Goal: Information Seeking & Learning: Learn about a topic

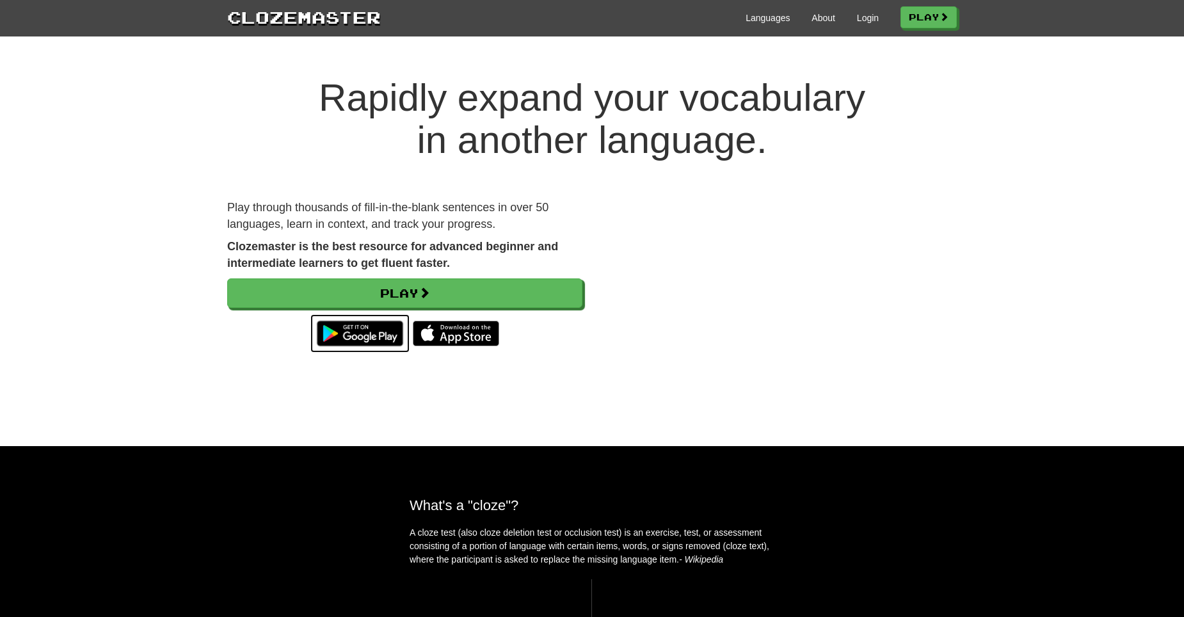
click at [383, 330] on img at bounding box center [359, 333] width 99 height 38
click at [863, 17] on link "Login" at bounding box center [868, 18] width 22 height 13
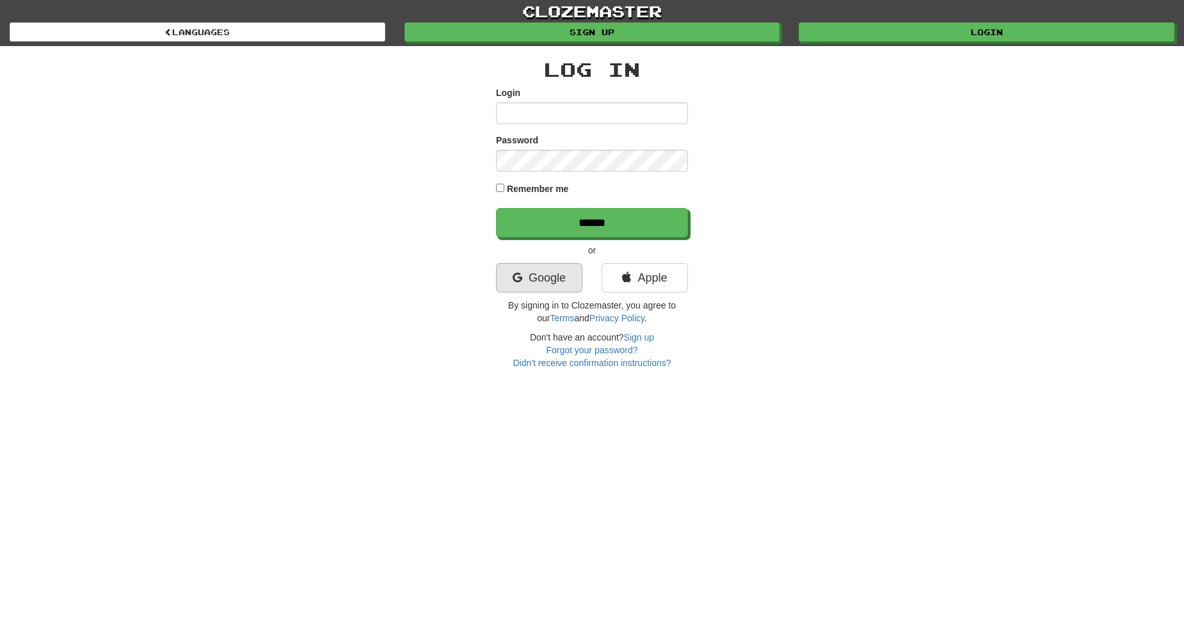
type input "**********"
click at [537, 283] on link "Google" at bounding box center [539, 277] width 86 height 29
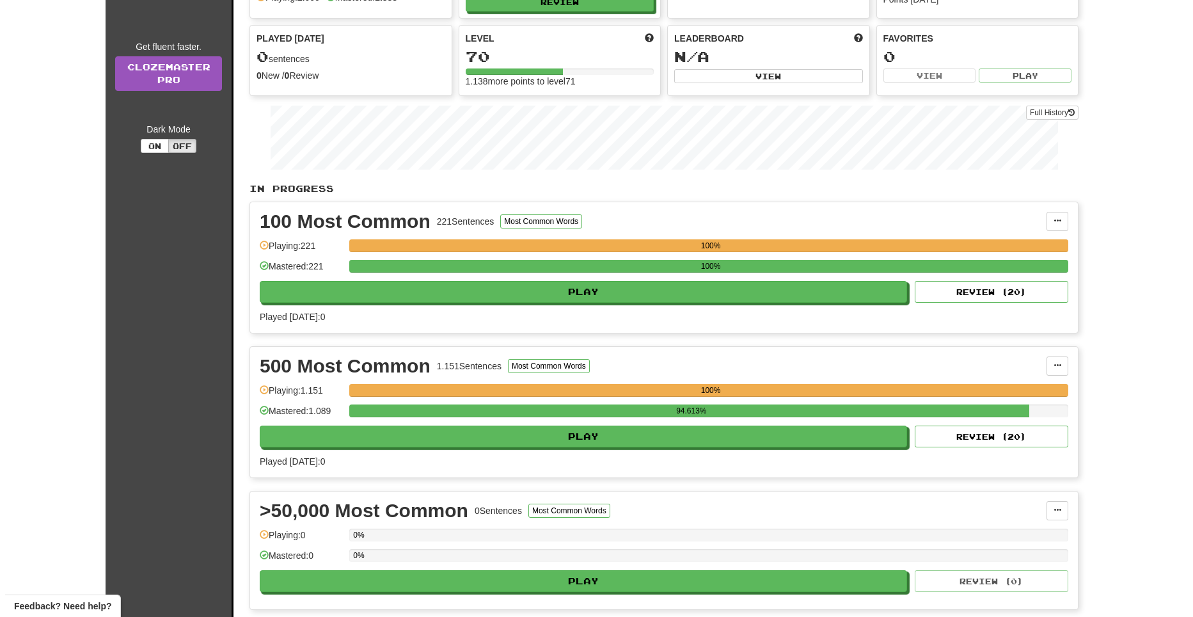
scroll to position [128, 0]
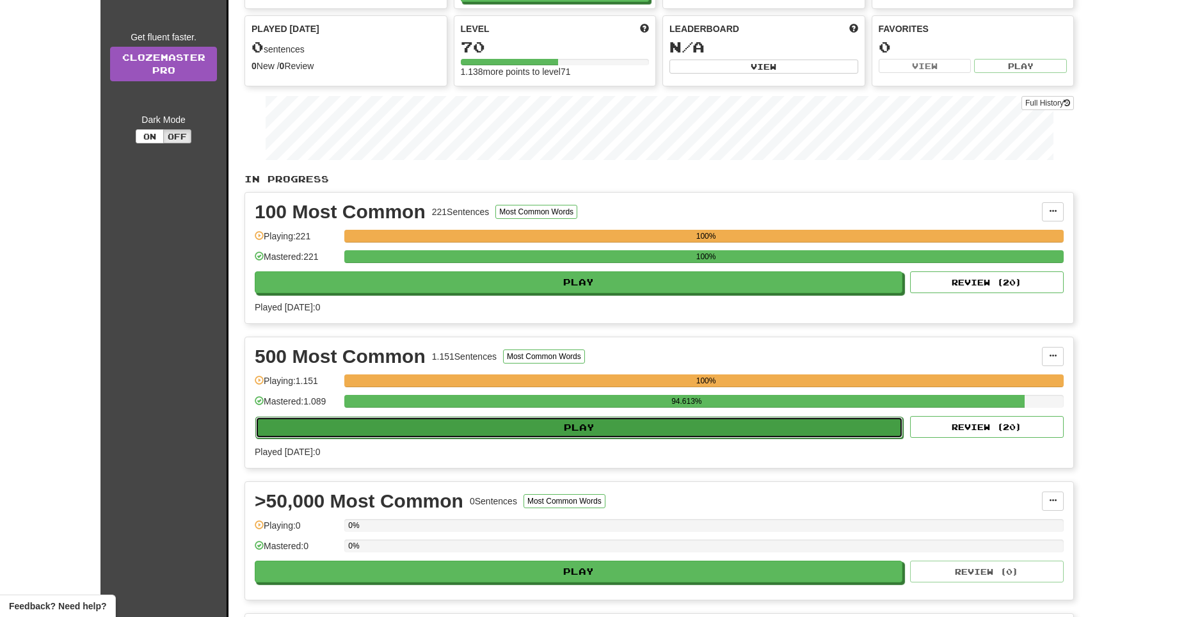
click at [569, 431] on button "Play" at bounding box center [579, 428] width 648 height 22
select select "**"
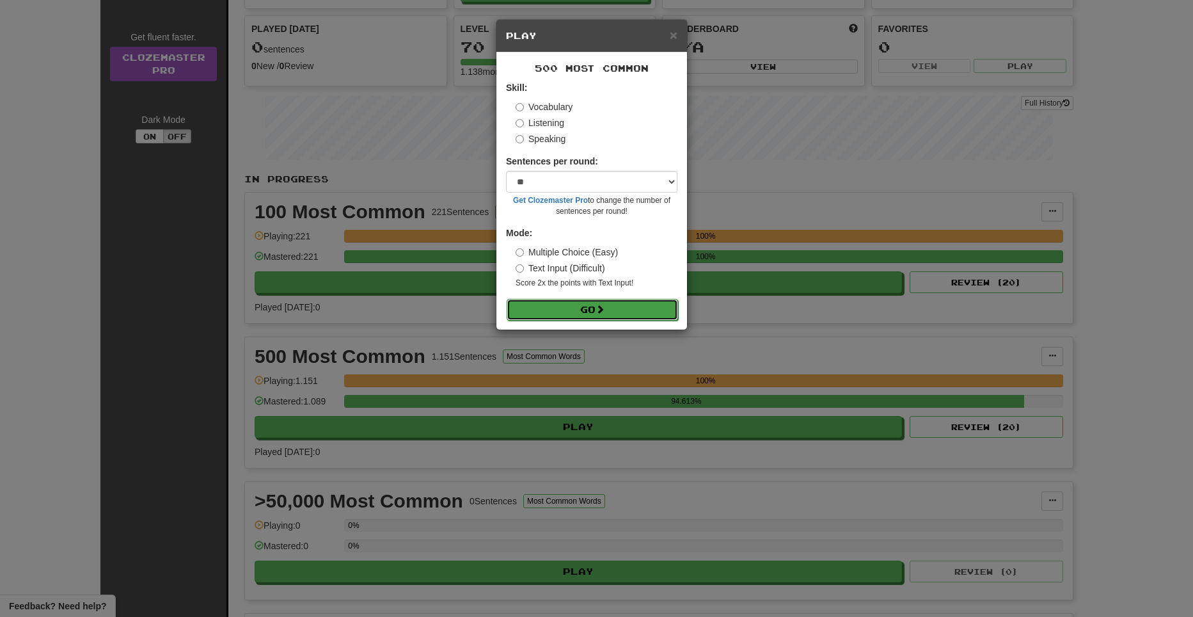
click at [595, 316] on button "Go" at bounding box center [592, 310] width 171 height 22
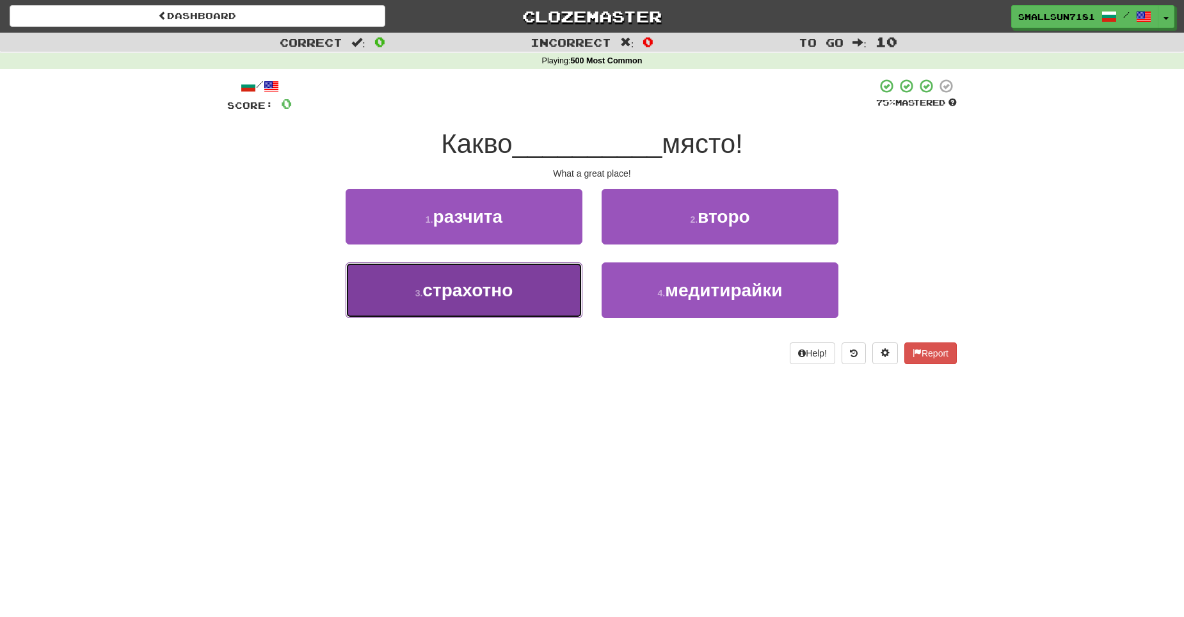
click at [472, 298] on span "страхотно" at bounding box center [467, 290] width 90 height 20
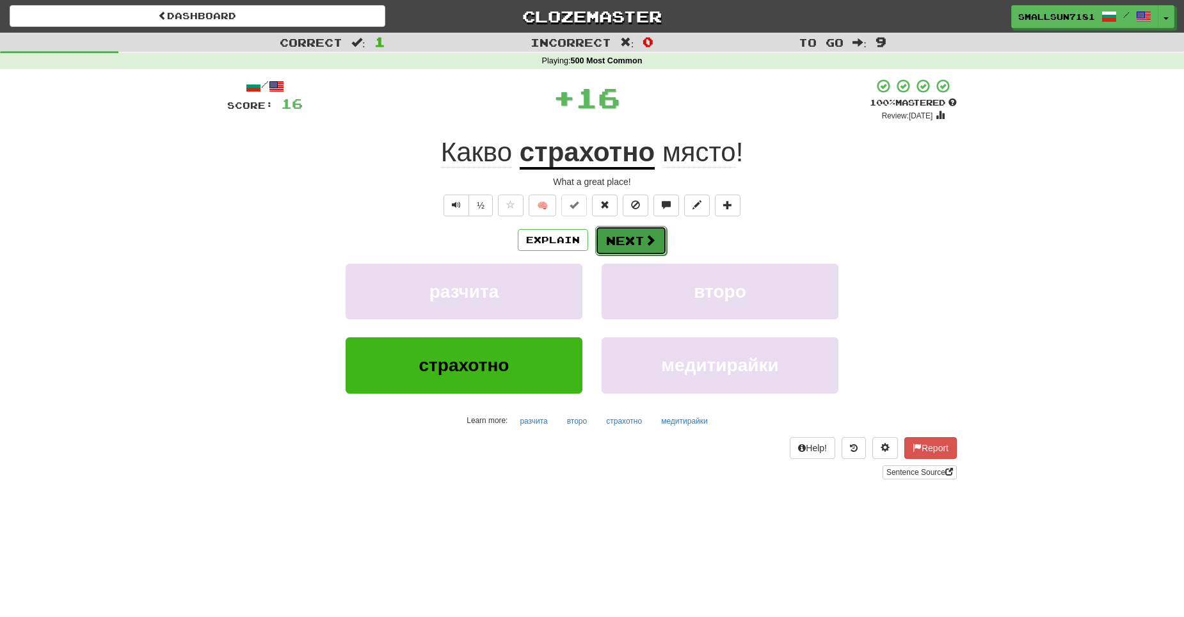
click at [609, 241] on button "Next" at bounding box center [631, 240] width 72 height 29
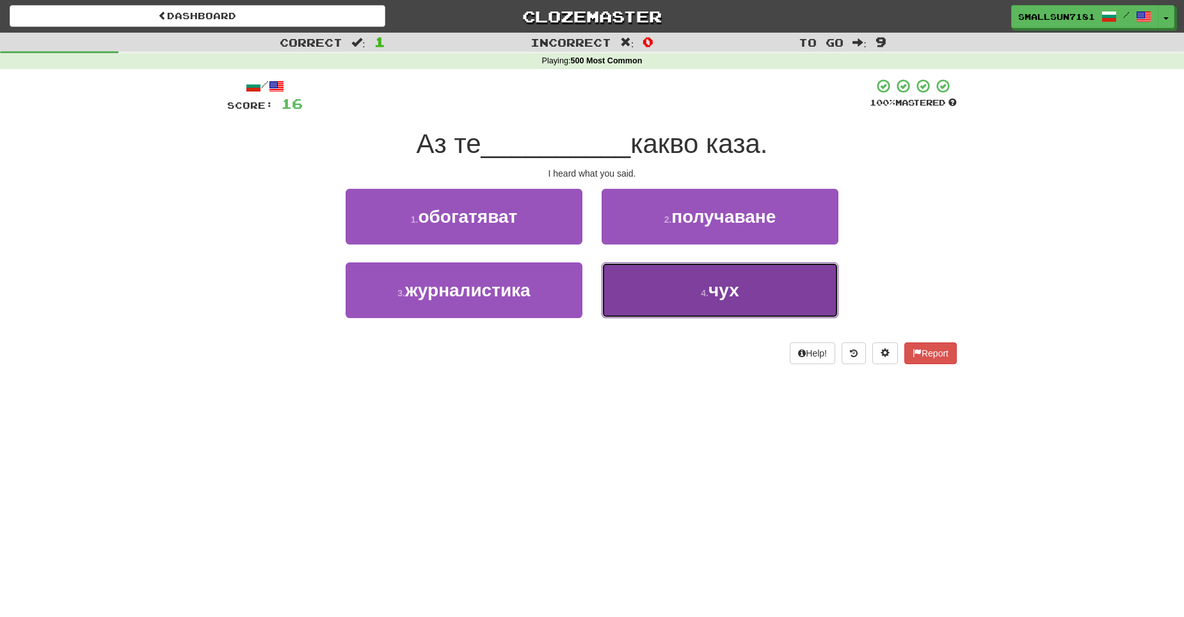
click at [813, 278] on button "4 . чух" at bounding box center [719, 290] width 237 height 56
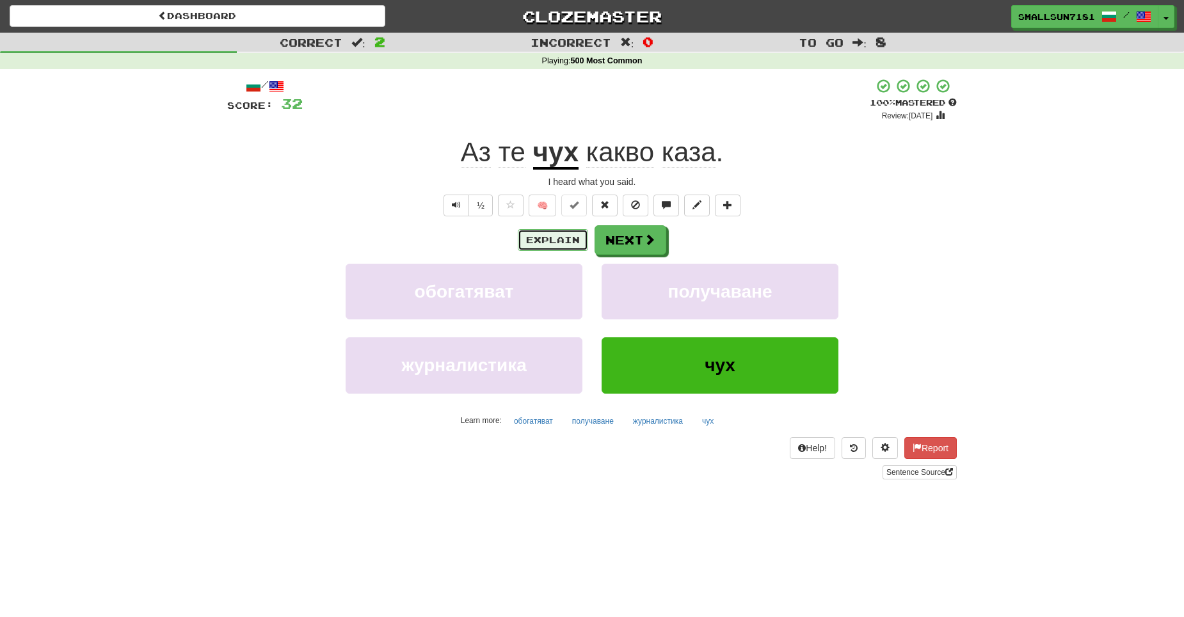
click at [535, 245] on button "Explain" at bounding box center [553, 240] width 70 height 22
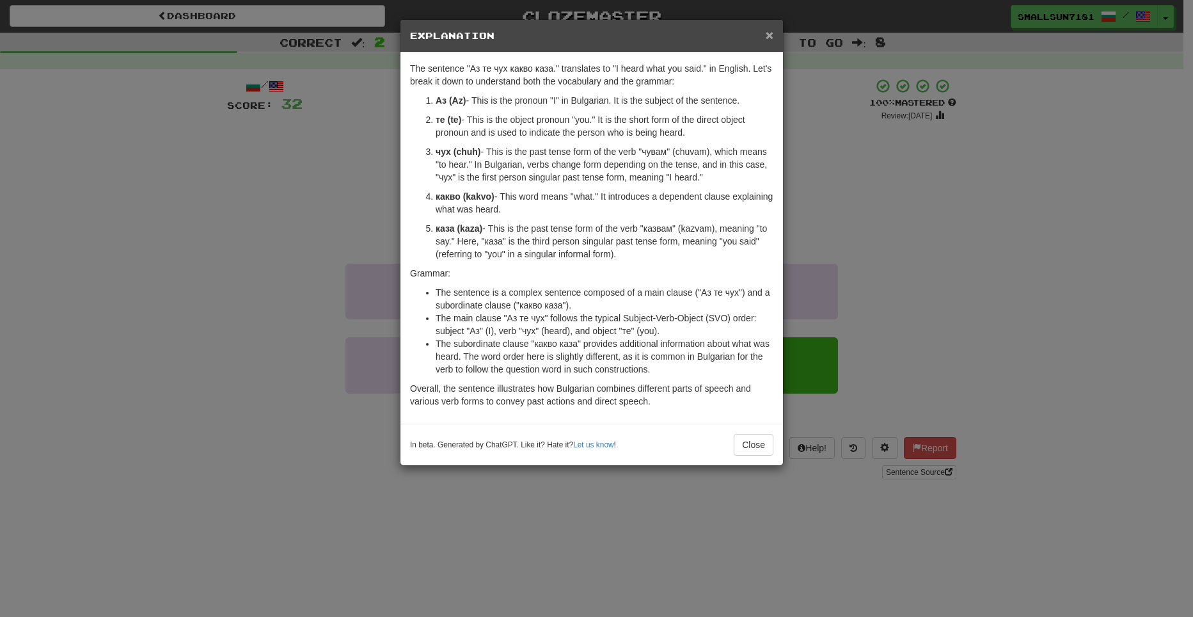
click at [768, 36] on span "×" at bounding box center [770, 35] width 8 height 15
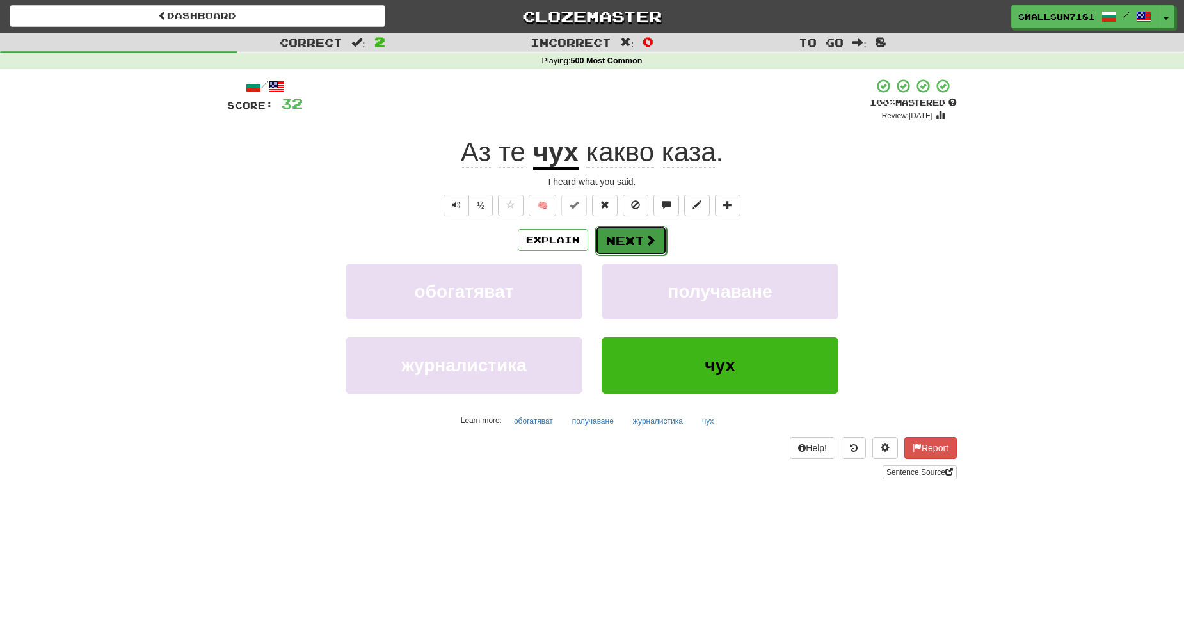
click at [639, 241] on button "Next" at bounding box center [631, 240] width 72 height 29
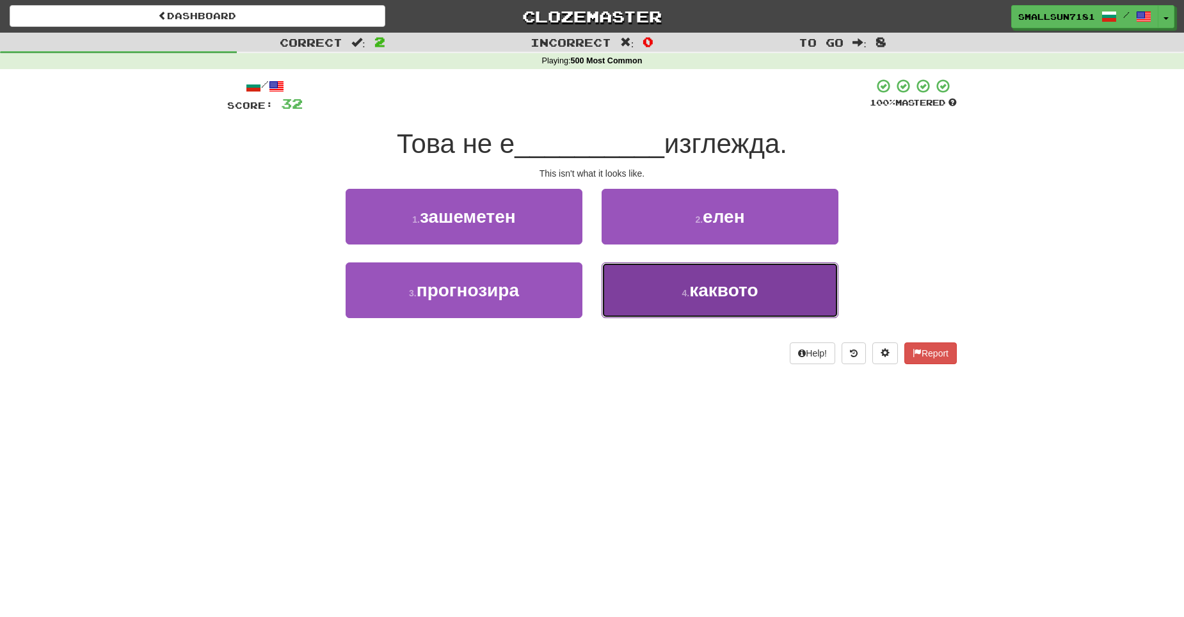
click at [696, 298] on span "каквото" at bounding box center [723, 290] width 68 height 20
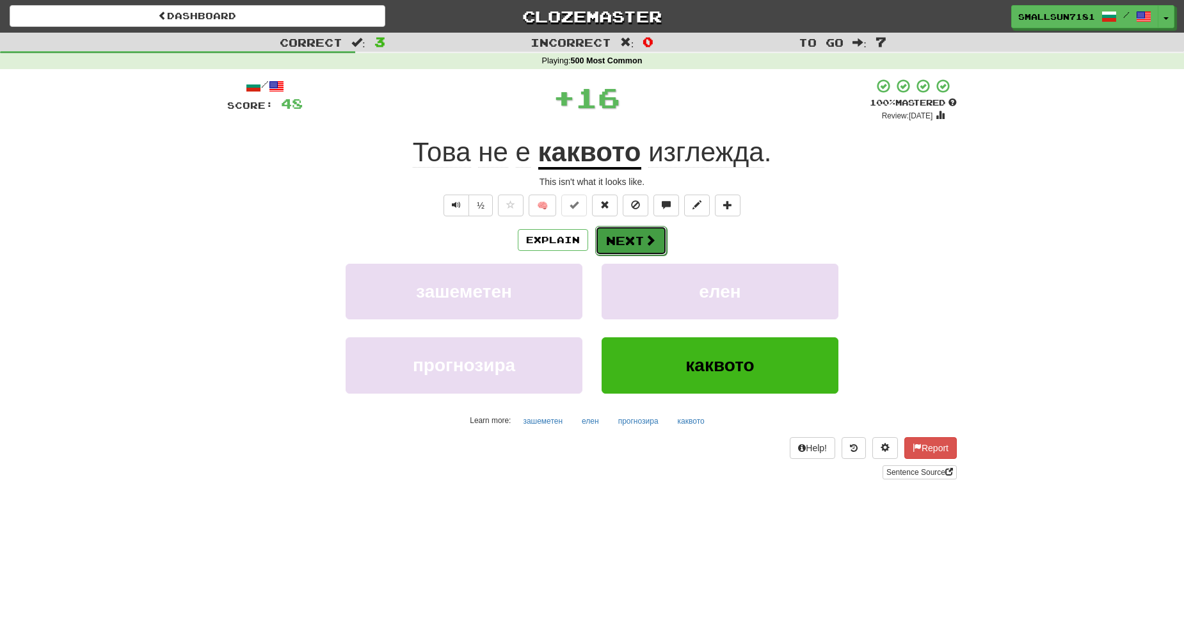
click at [617, 239] on button "Next" at bounding box center [631, 240] width 72 height 29
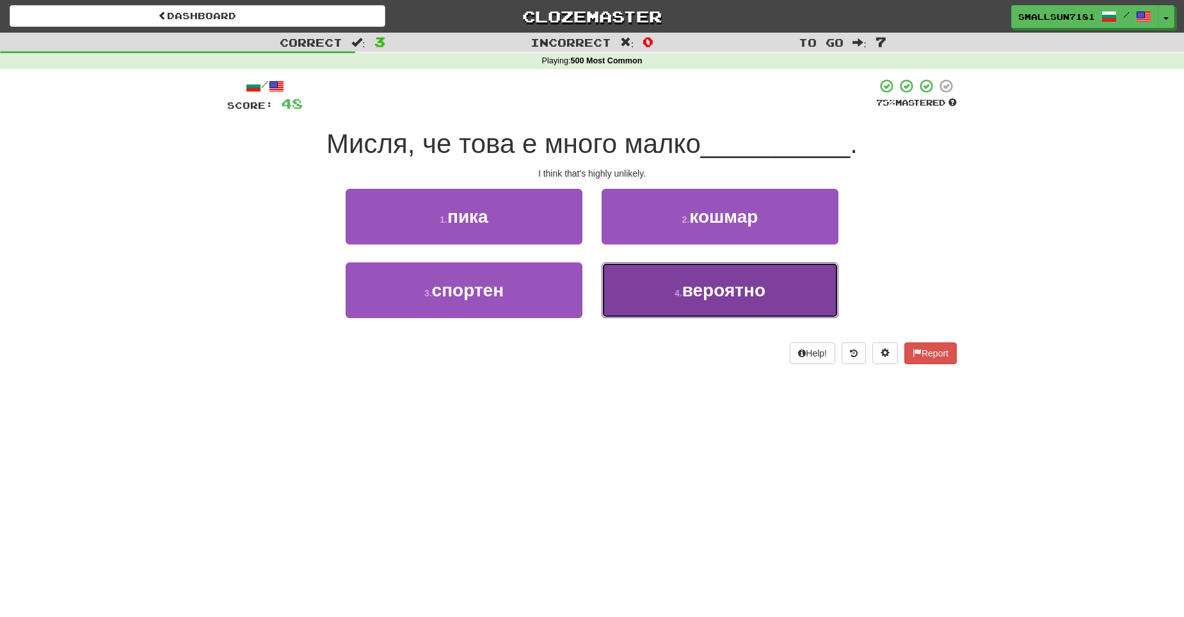
click at [661, 287] on button "4 . вероятно" at bounding box center [719, 290] width 237 height 56
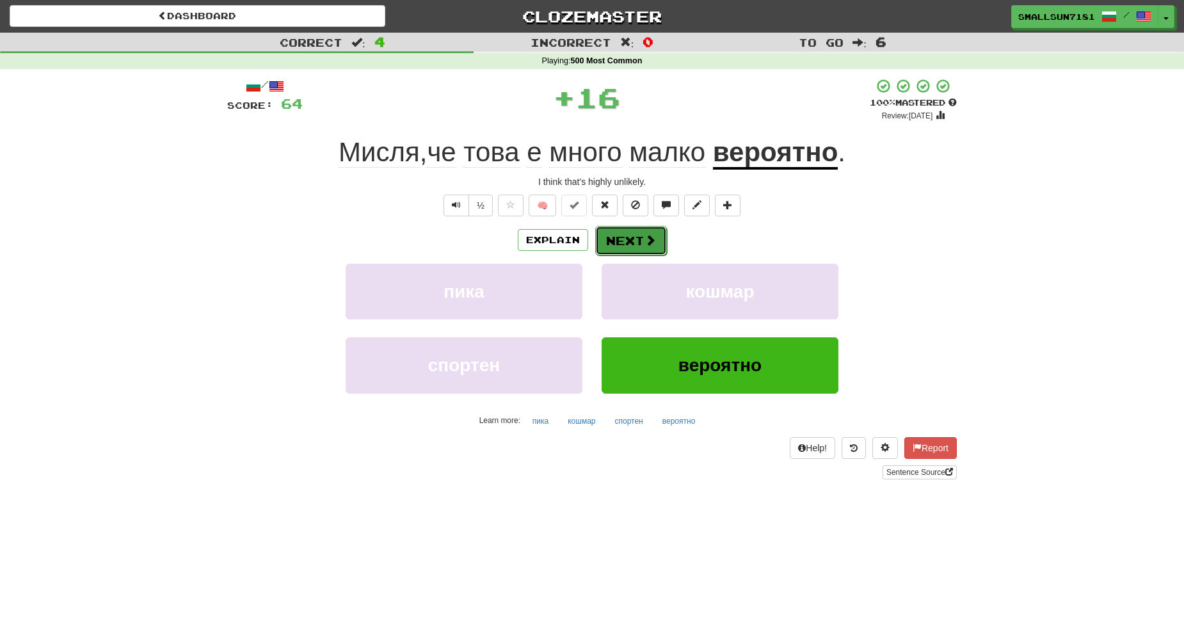
click at [644, 246] on span at bounding box center [650, 240] width 12 height 12
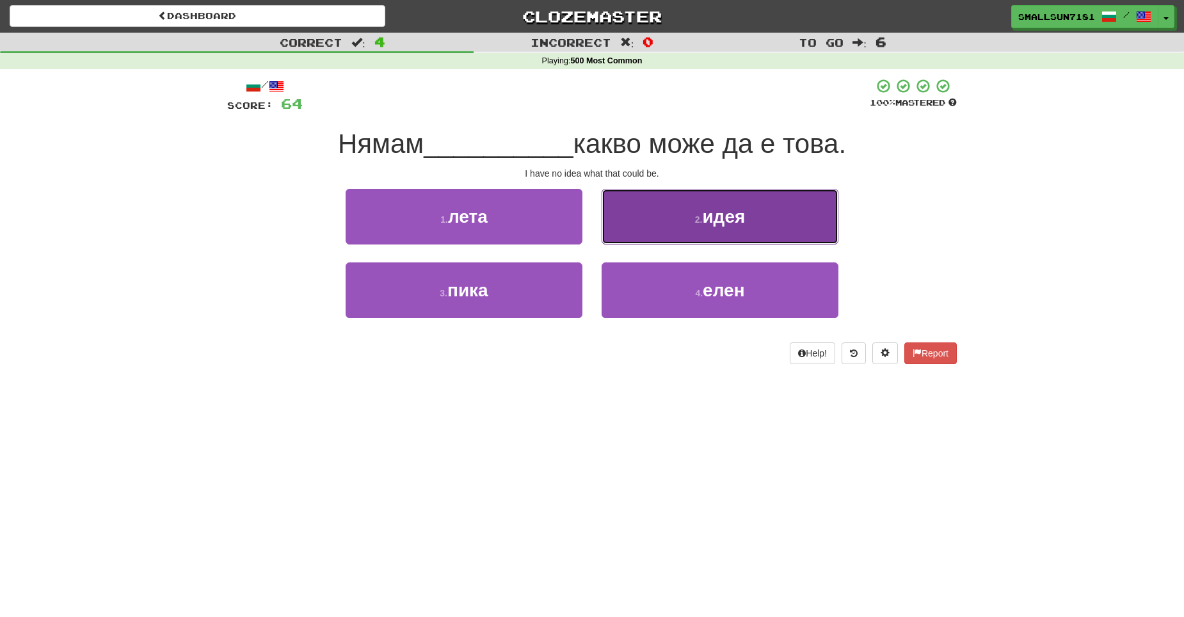
click at [699, 227] on button "2 . идея" at bounding box center [719, 217] width 237 height 56
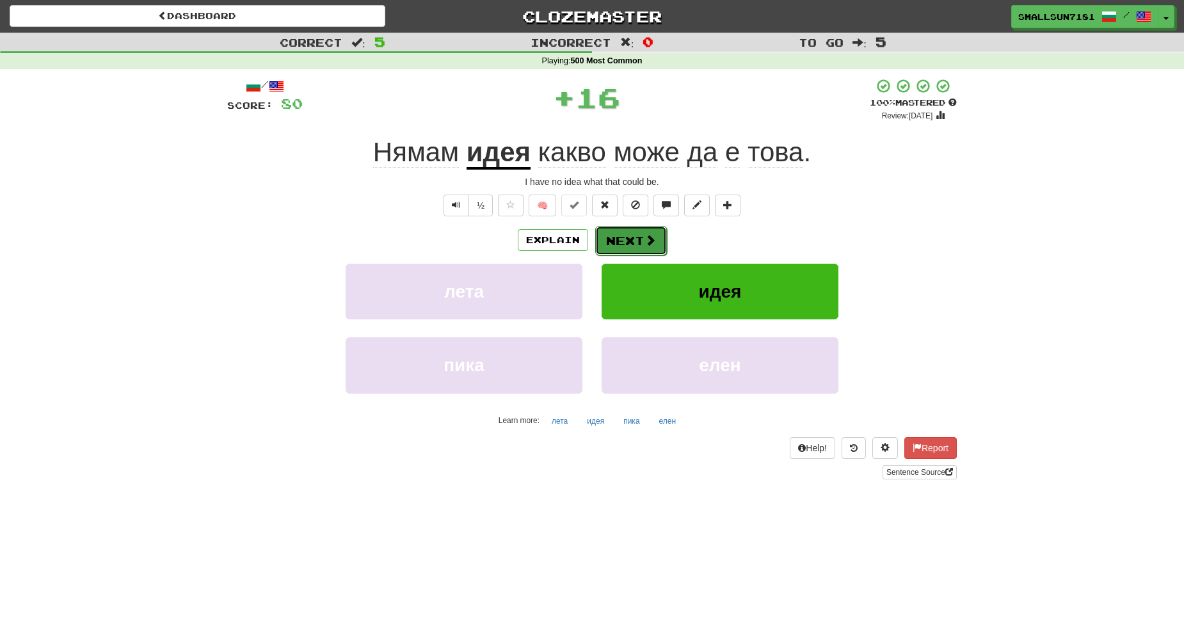
click at [632, 237] on button "Next" at bounding box center [631, 240] width 72 height 29
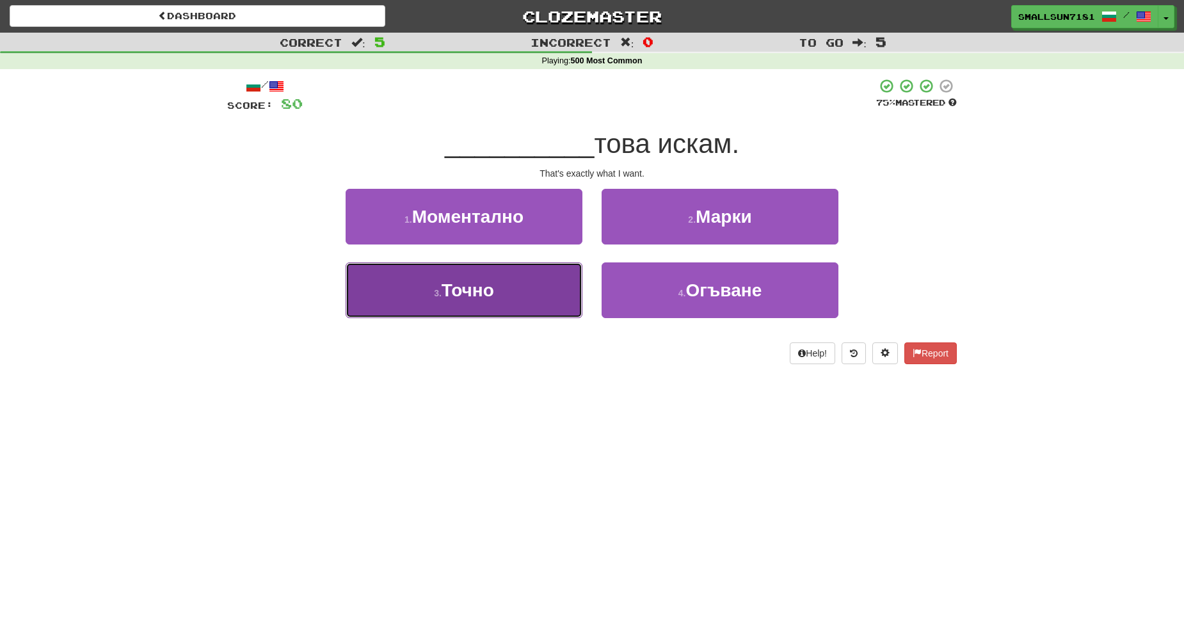
click at [547, 290] on button "3 . Точно" at bounding box center [464, 290] width 237 height 56
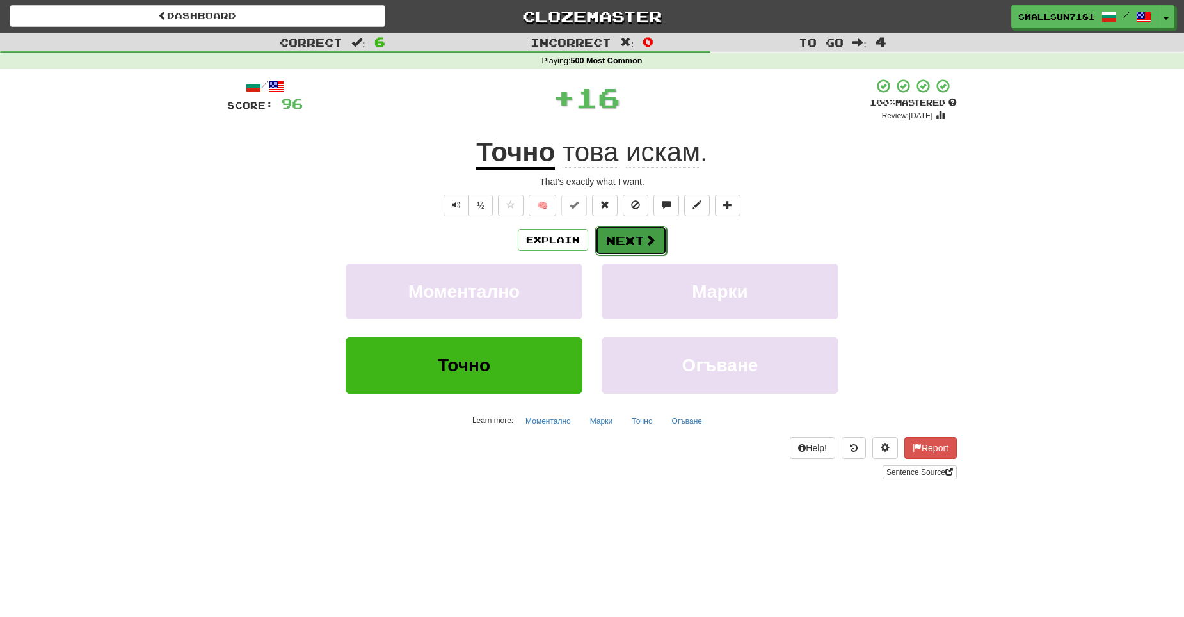
click at [621, 246] on button "Next" at bounding box center [631, 240] width 72 height 29
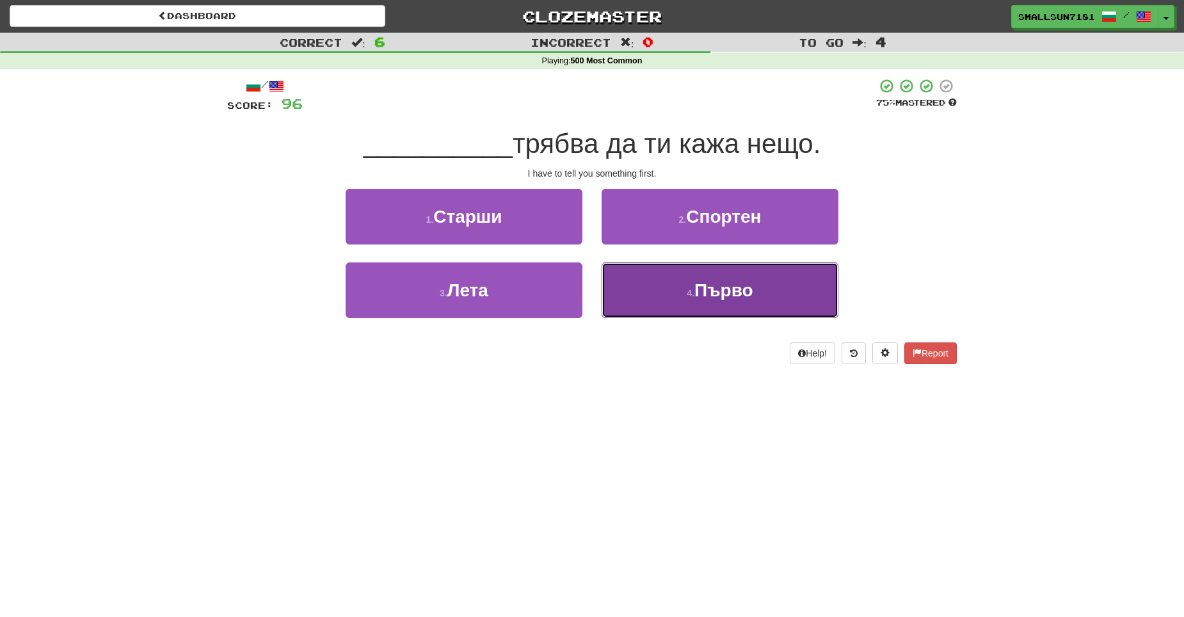
click at [697, 285] on span "Първо" at bounding box center [723, 290] width 59 height 20
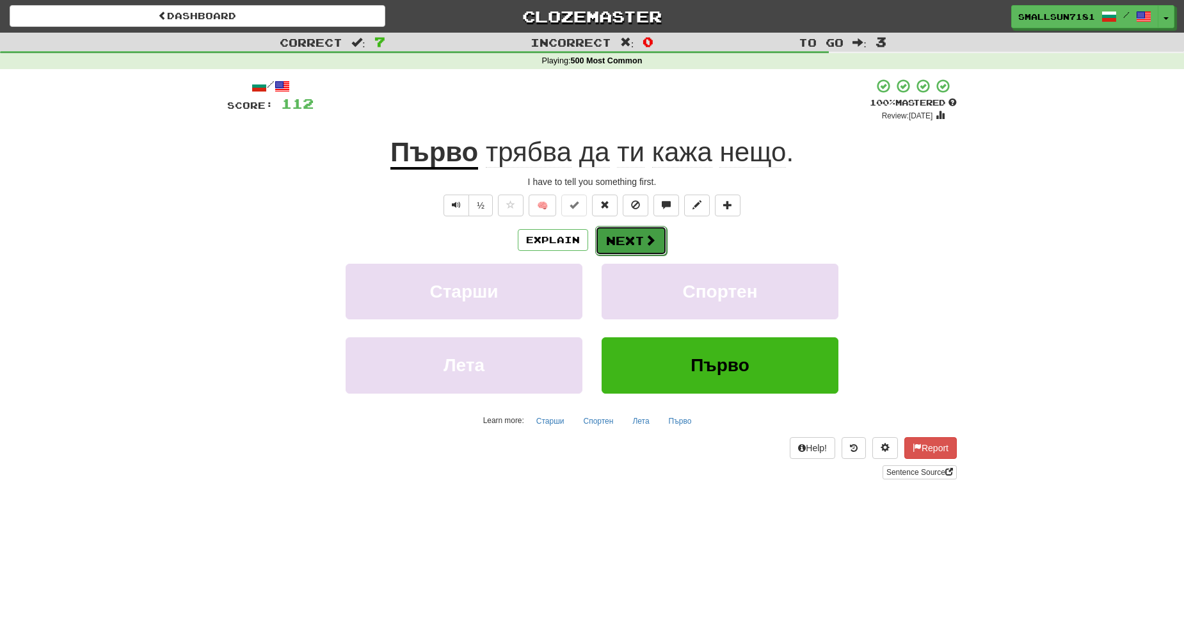
click at [650, 245] on span at bounding box center [650, 240] width 12 height 12
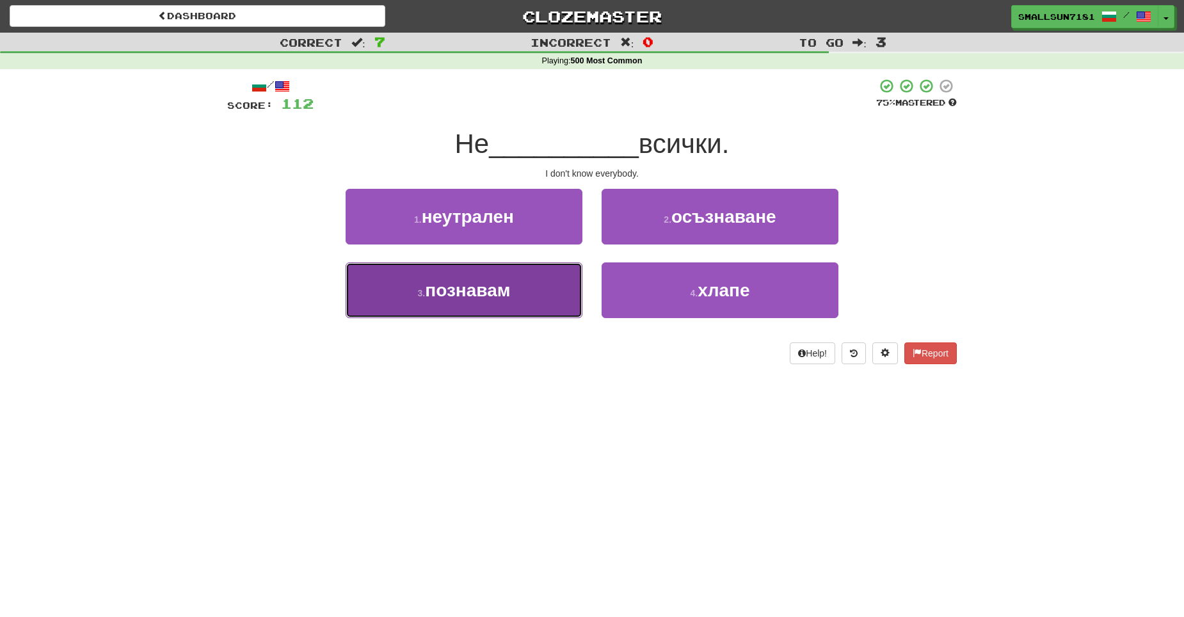
click at [509, 301] on button "3 . познавам" at bounding box center [464, 290] width 237 height 56
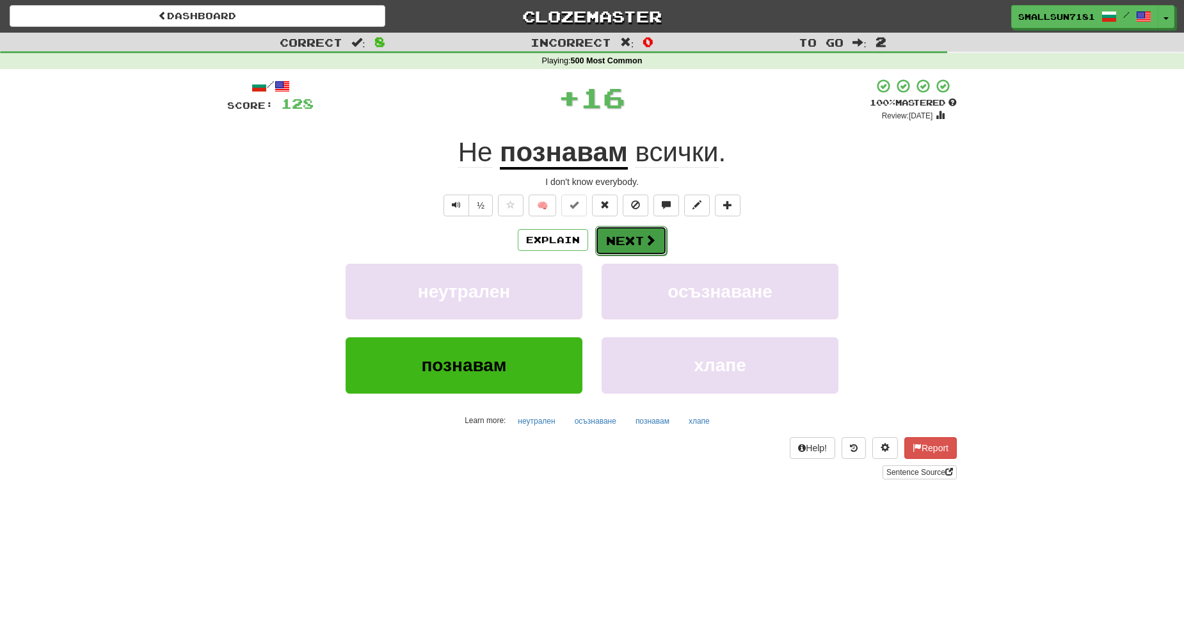
click at [616, 239] on button "Next" at bounding box center [631, 240] width 72 height 29
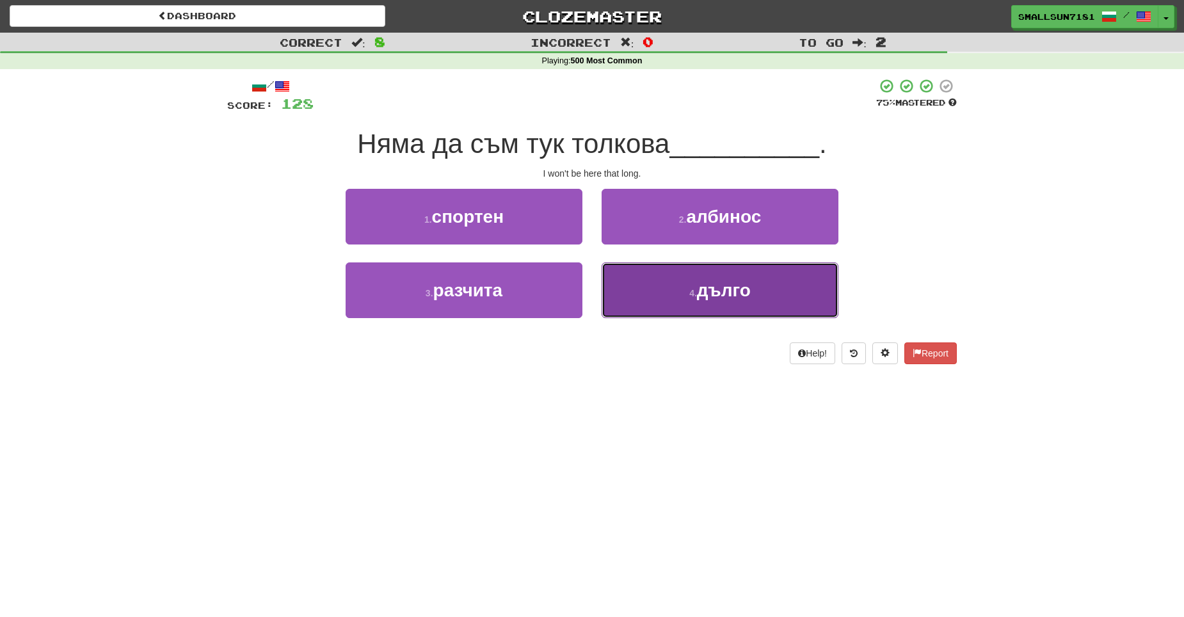
click at [742, 314] on button "4 . дълго" at bounding box center [719, 290] width 237 height 56
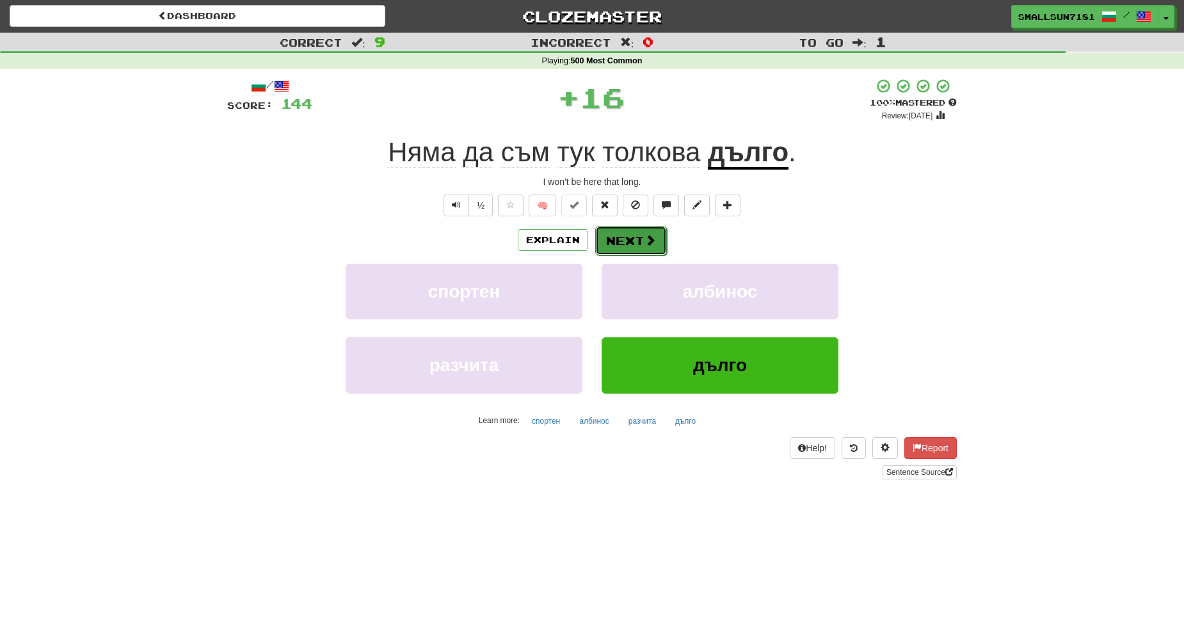
click at [644, 243] on span at bounding box center [650, 240] width 12 height 12
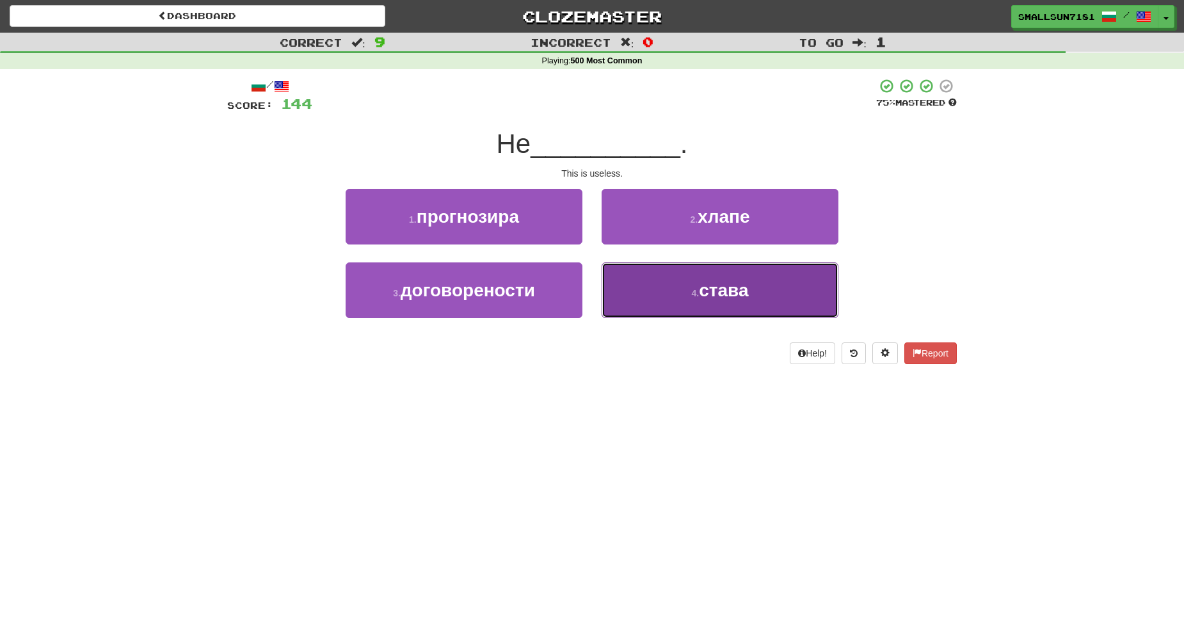
click at [677, 285] on button "4 . става" at bounding box center [719, 290] width 237 height 56
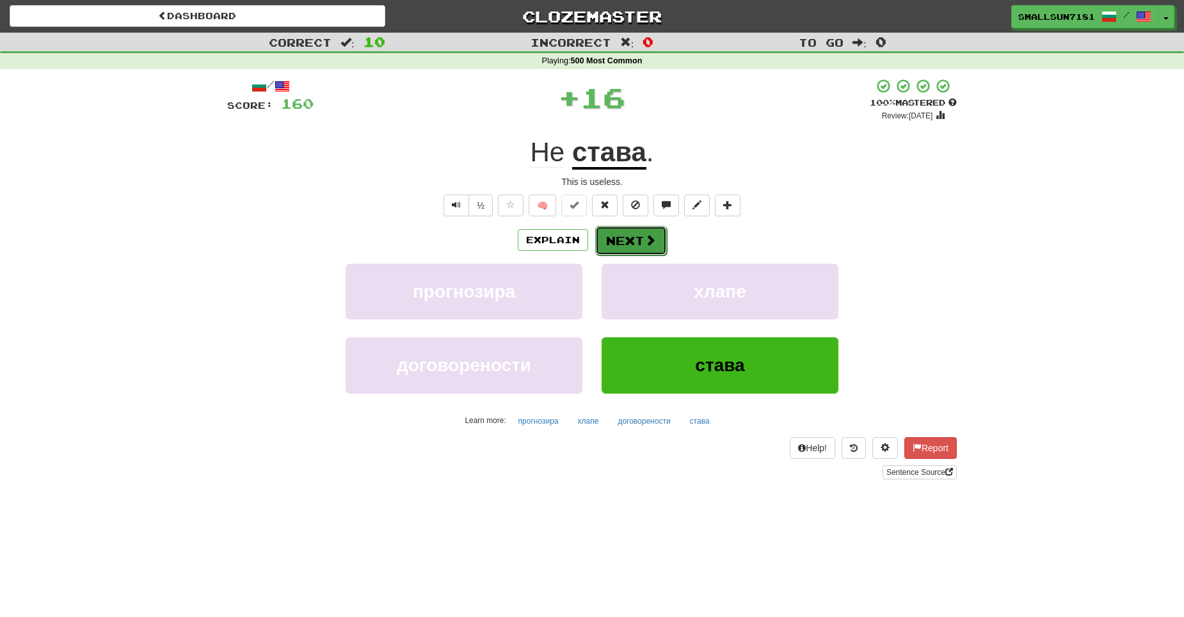
click at [662, 241] on button "Next" at bounding box center [631, 240] width 72 height 29
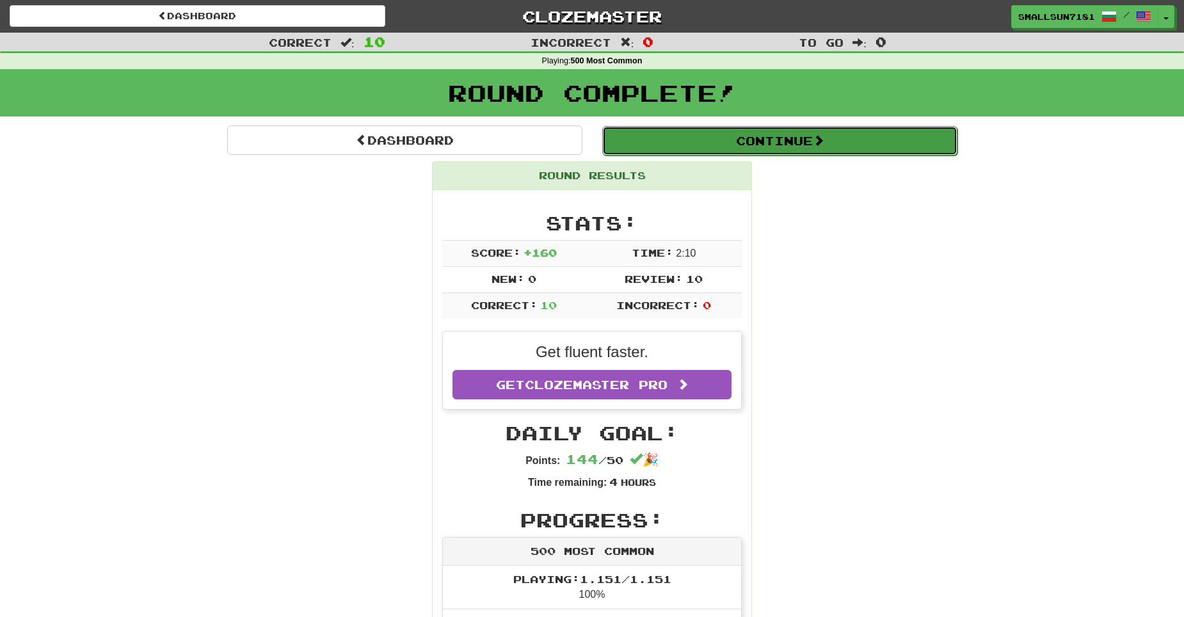
click at [726, 144] on button "Continue" at bounding box center [779, 140] width 355 height 29
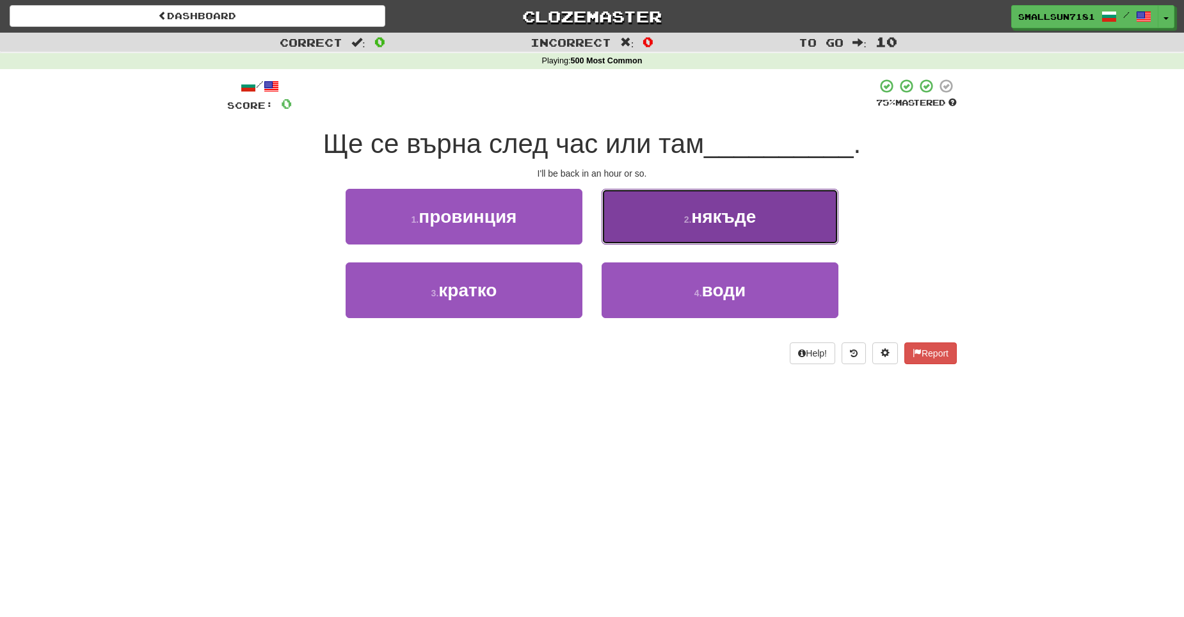
click at [645, 237] on button "2 . някъде" at bounding box center [719, 217] width 237 height 56
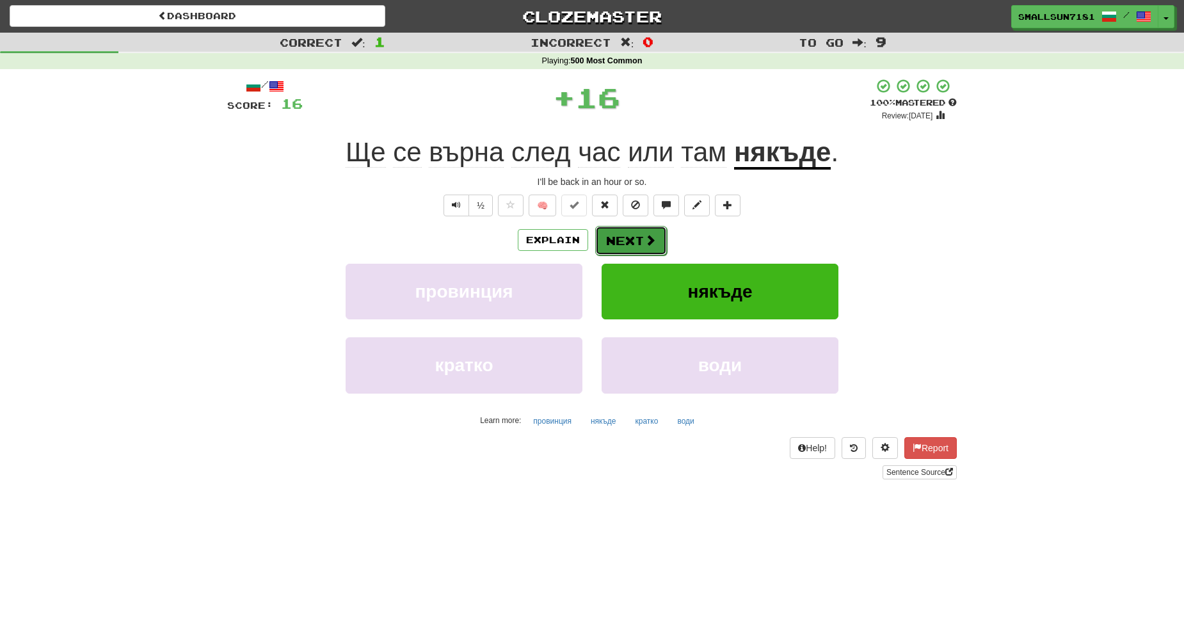
click at [642, 234] on button "Next" at bounding box center [631, 240] width 72 height 29
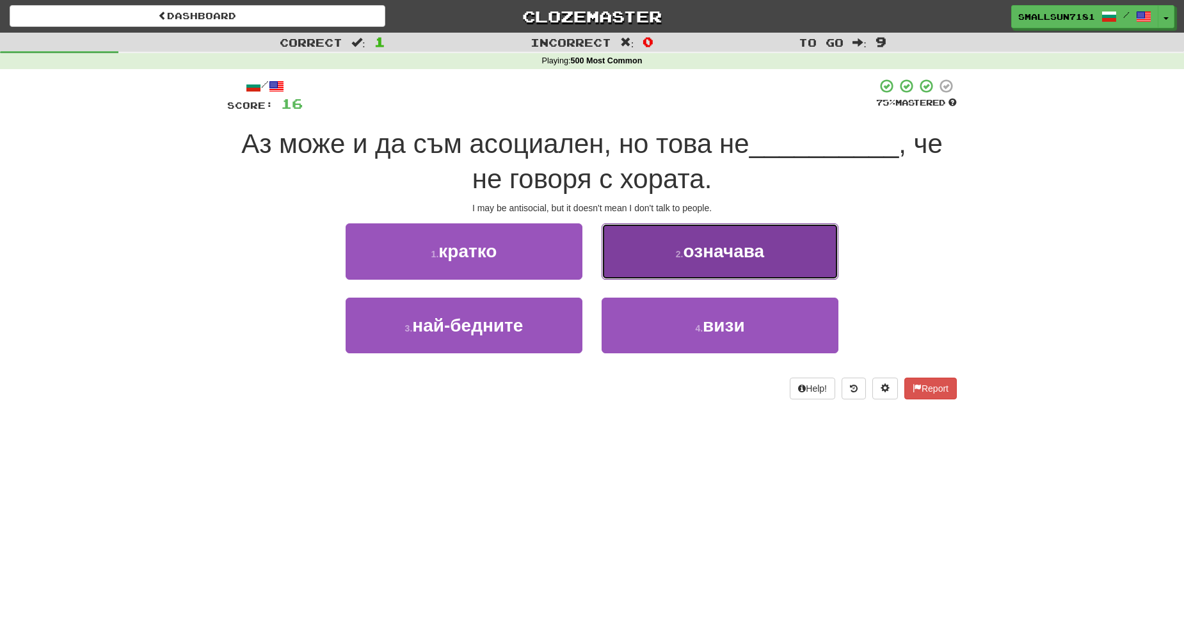
click at [640, 251] on button "2 . означава" at bounding box center [719, 251] width 237 height 56
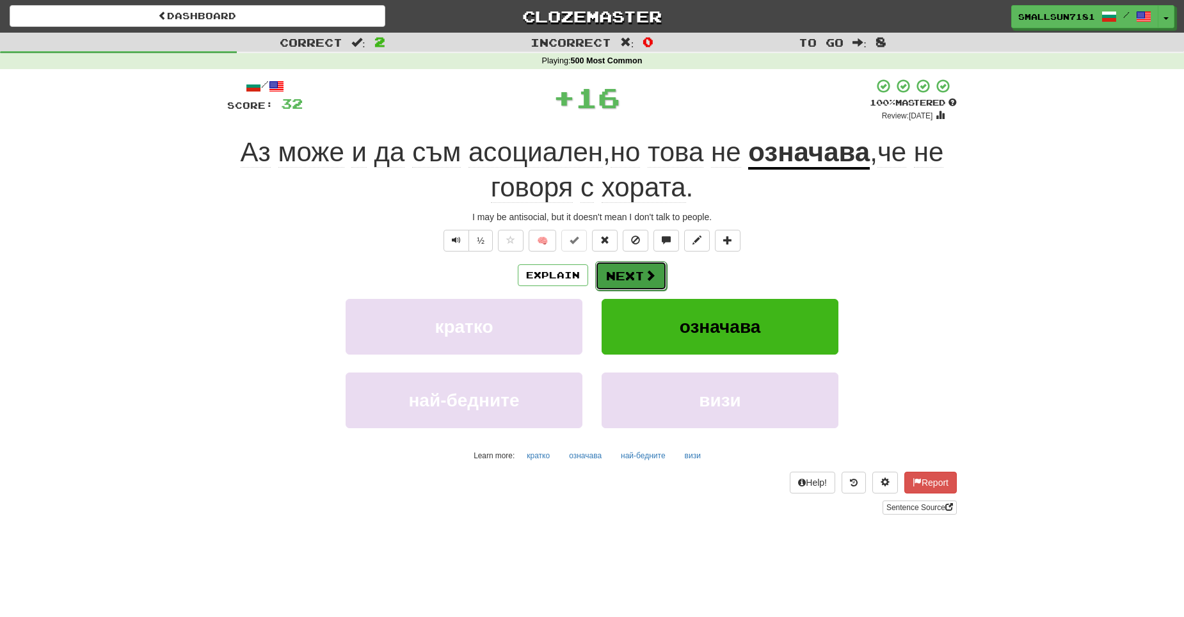
click at [642, 276] on button "Next" at bounding box center [631, 275] width 72 height 29
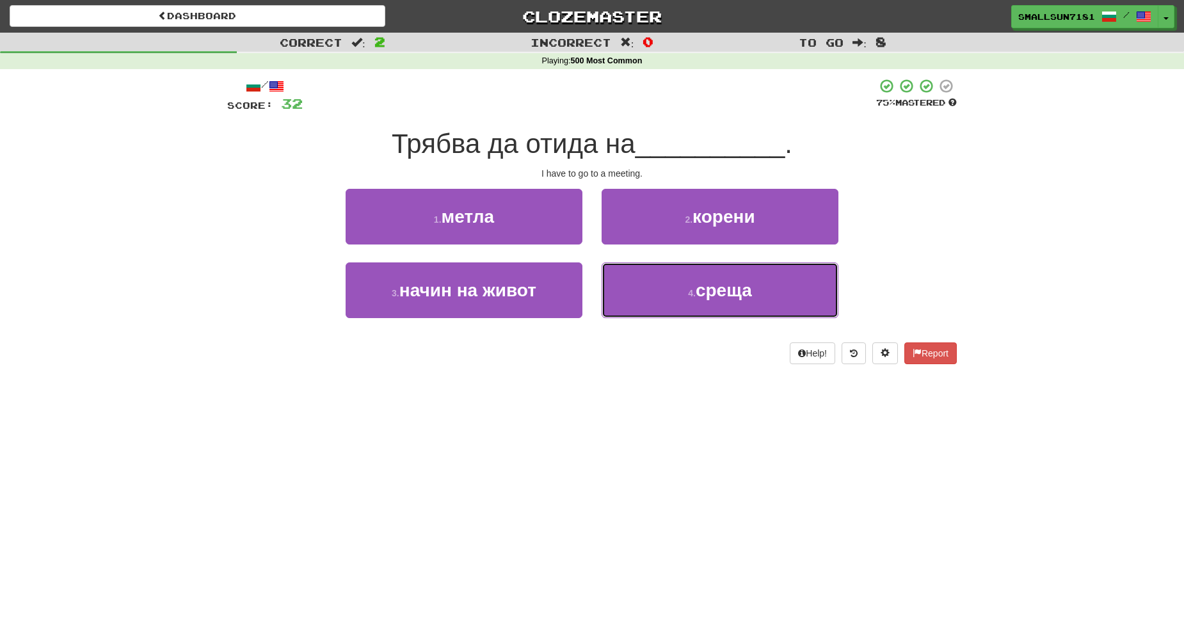
click at [642, 276] on button "4 . среща" at bounding box center [719, 290] width 237 height 56
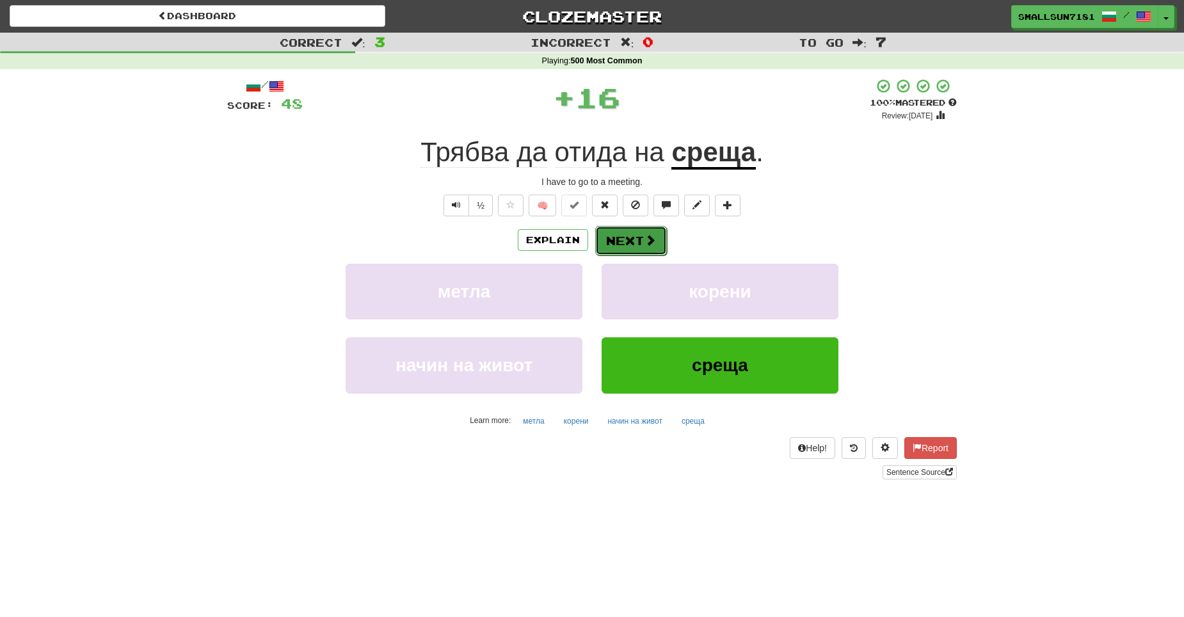
click at [633, 228] on button "Next" at bounding box center [631, 240] width 72 height 29
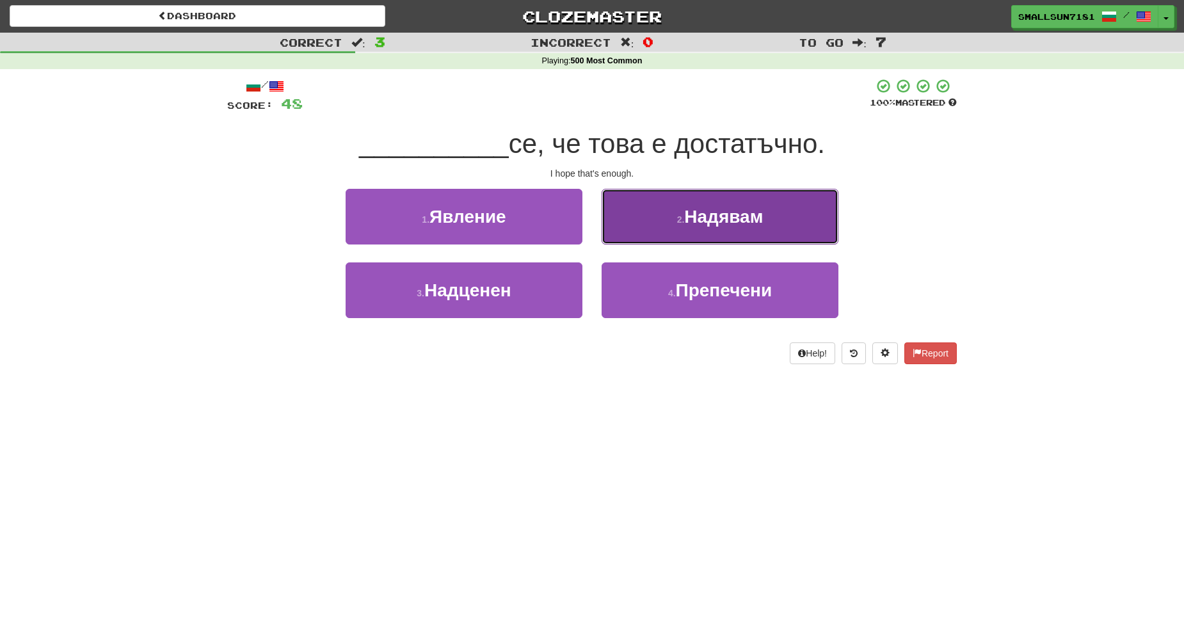
click at [729, 232] on button "2 . Надявам" at bounding box center [719, 217] width 237 height 56
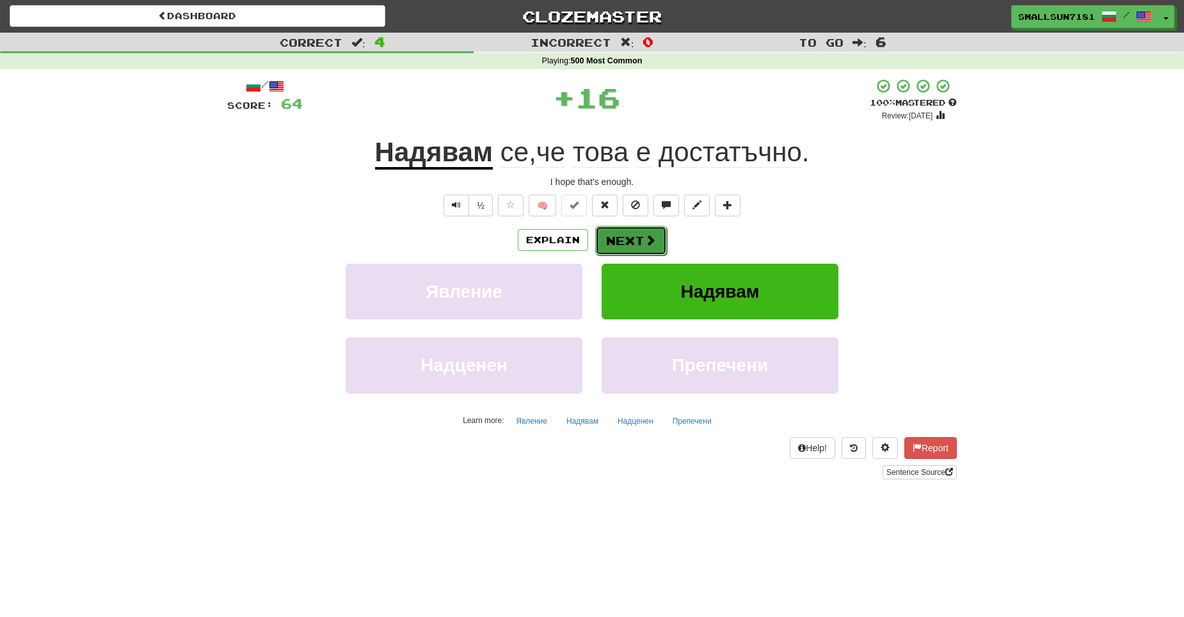
click at [651, 239] on span at bounding box center [650, 240] width 12 height 12
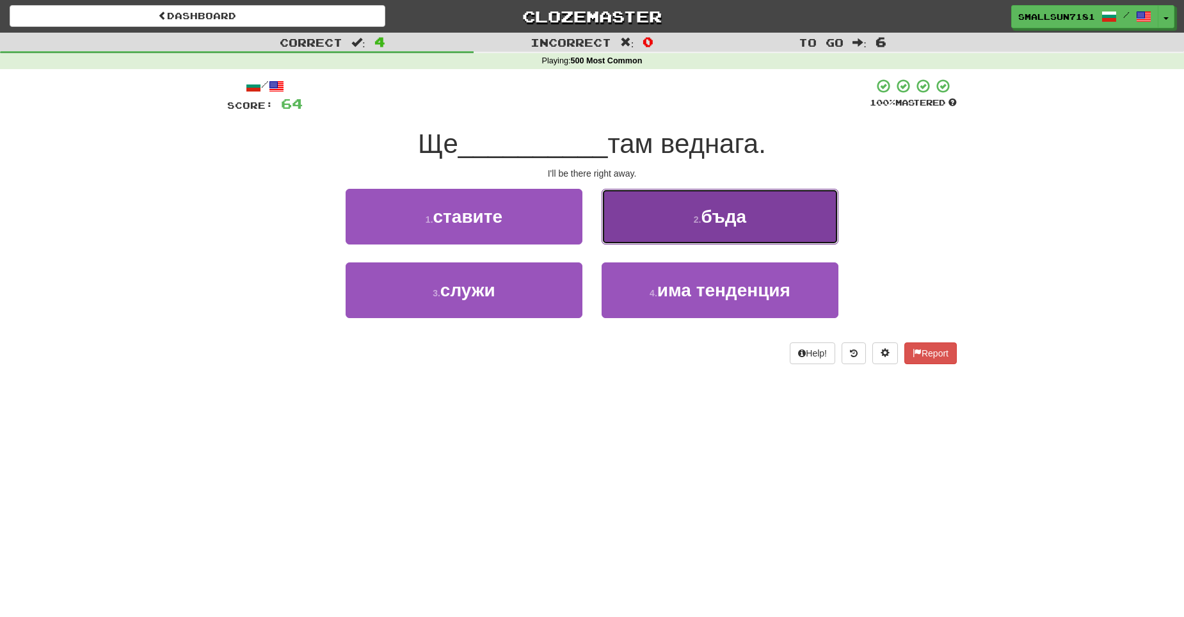
click at [655, 230] on button "2 . бъда" at bounding box center [719, 217] width 237 height 56
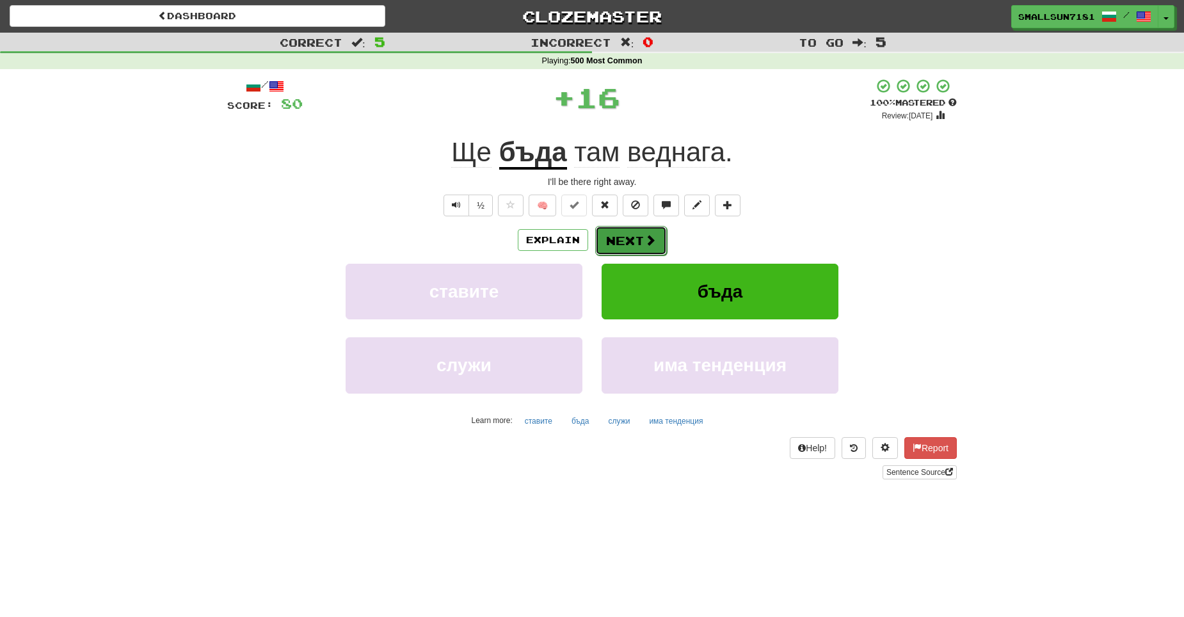
click at [655, 232] on button "Next" at bounding box center [631, 240] width 72 height 29
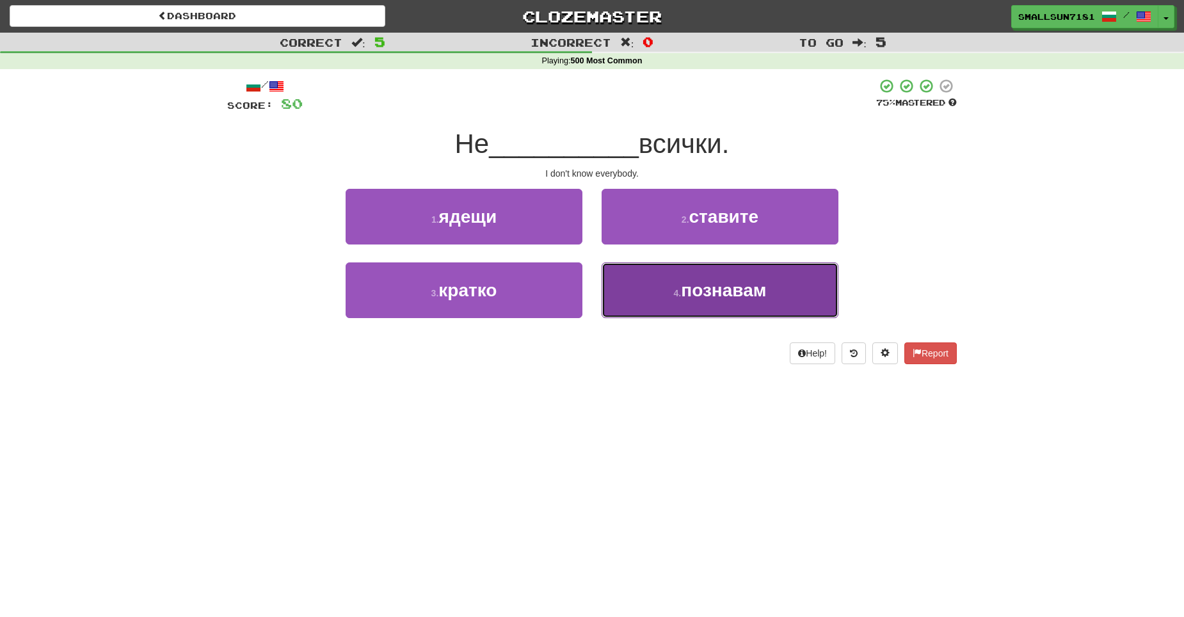
click at [650, 291] on button "4 . познавам" at bounding box center [719, 290] width 237 height 56
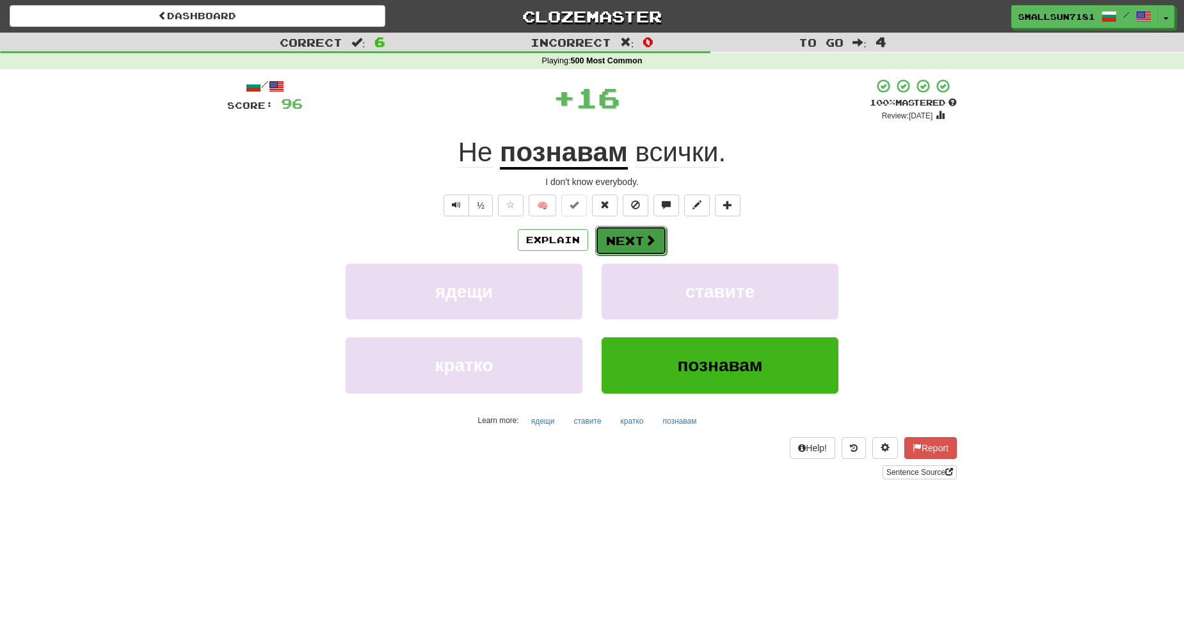
click at [621, 239] on button "Next" at bounding box center [631, 240] width 72 height 29
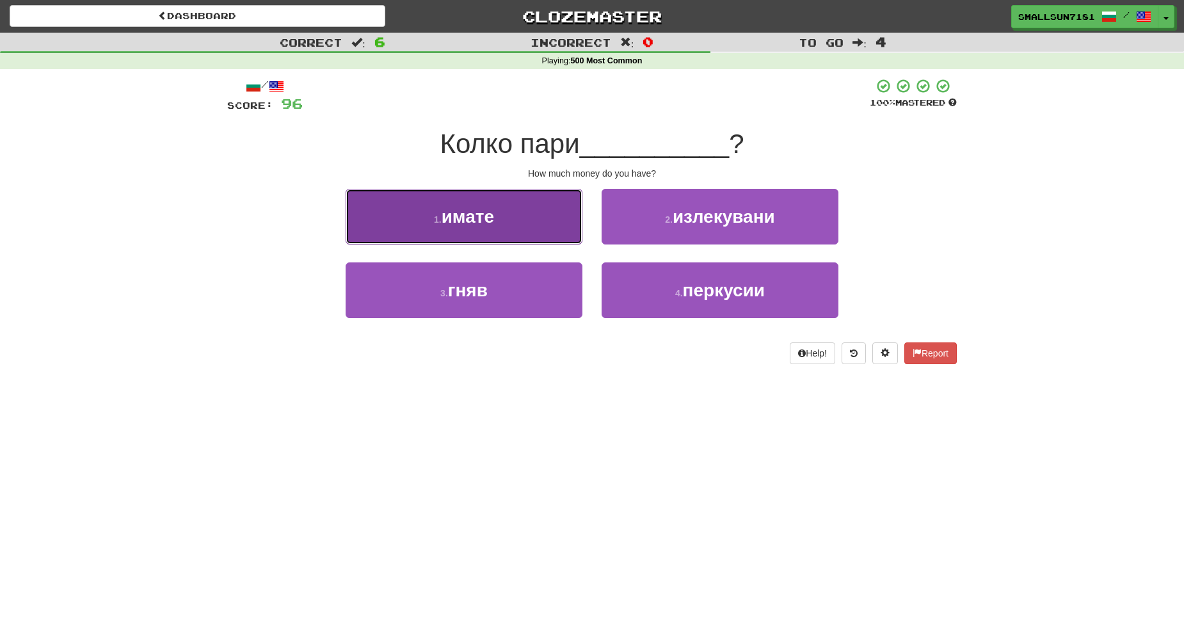
click at [545, 225] on button "1 . имате" at bounding box center [464, 217] width 237 height 56
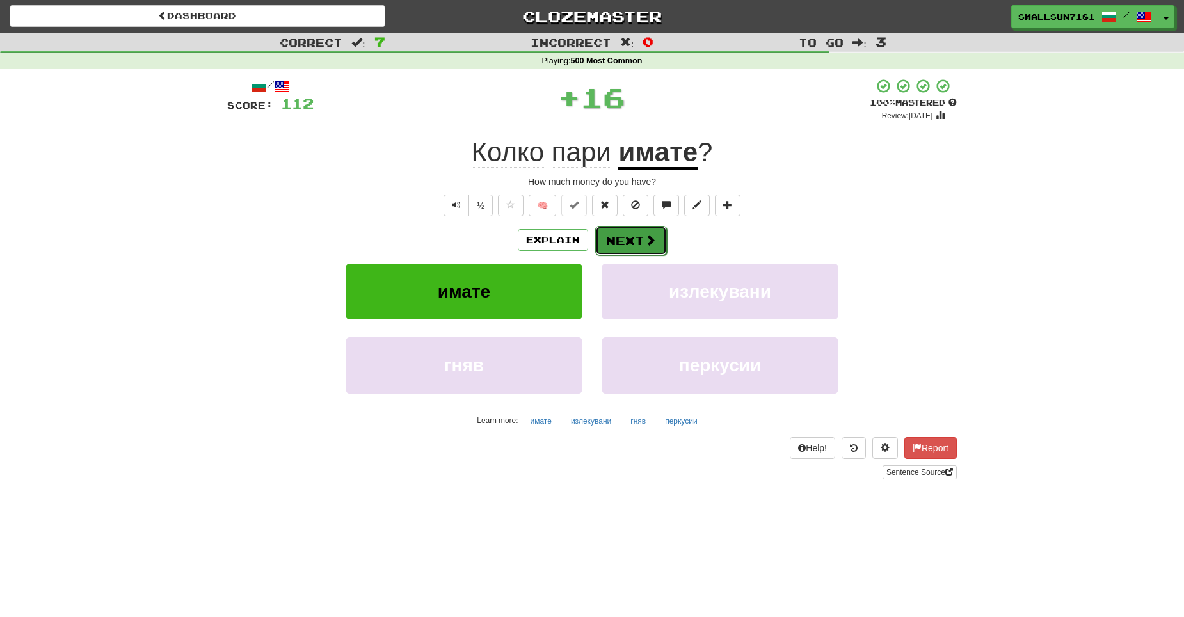
click at [624, 243] on button "Next" at bounding box center [631, 240] width 72 height 29
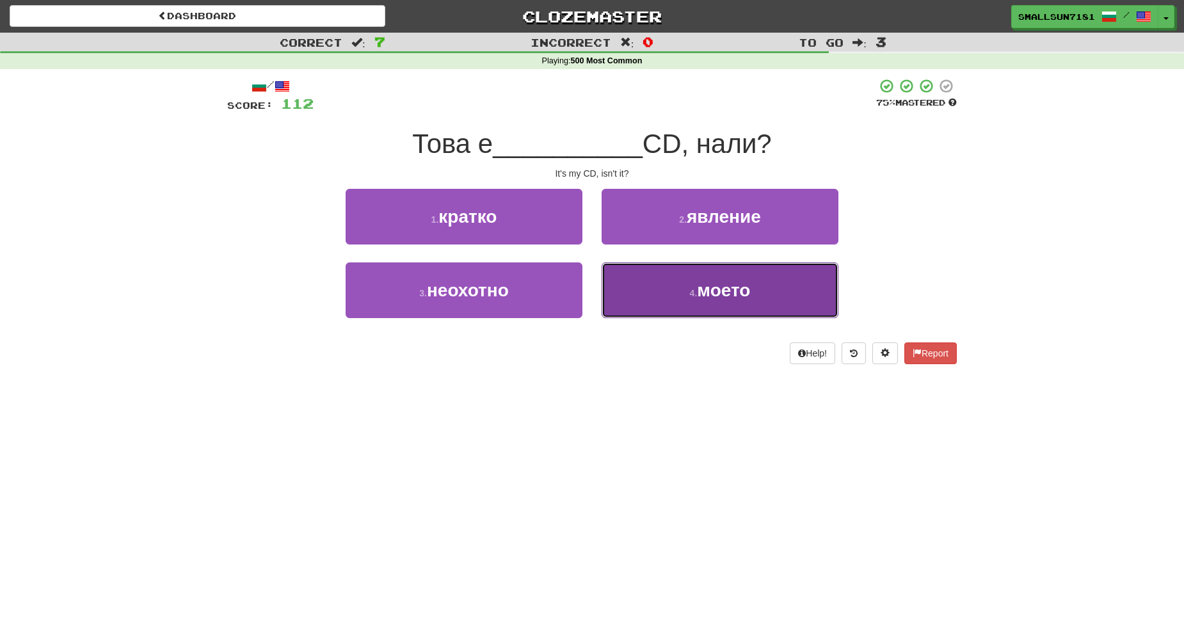
click at [661, 289] on button "4 . моето" at bounding box center [719, 290] width 237 height 56
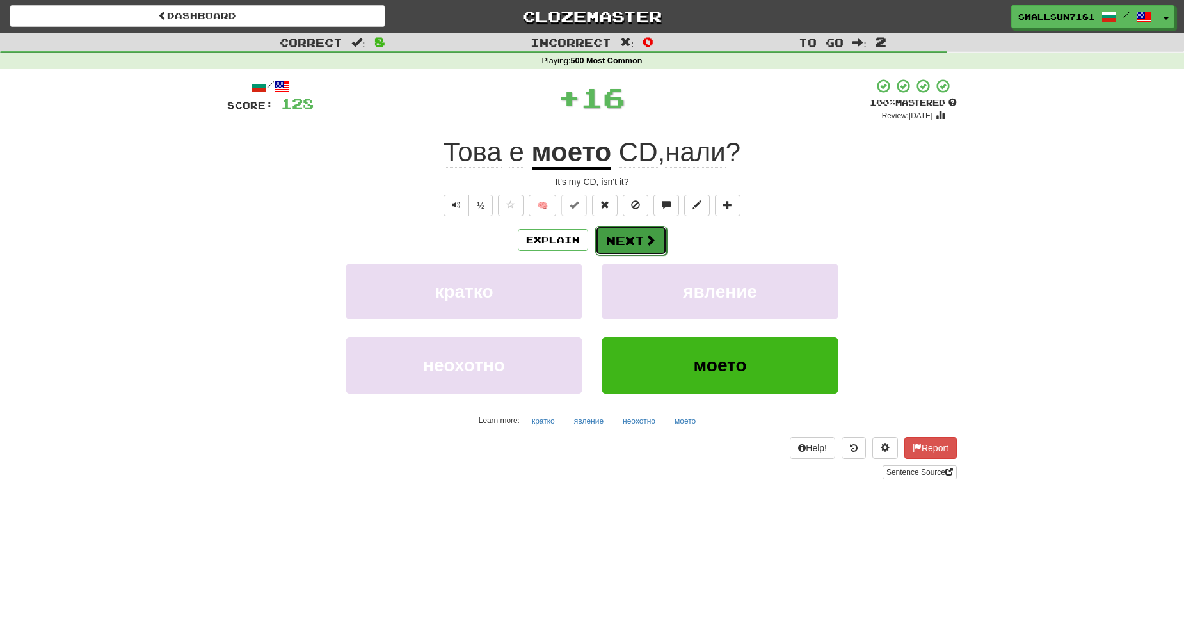
click at [635, 241] on button "Next" at bounding box center [631, 240] width 72 height 29
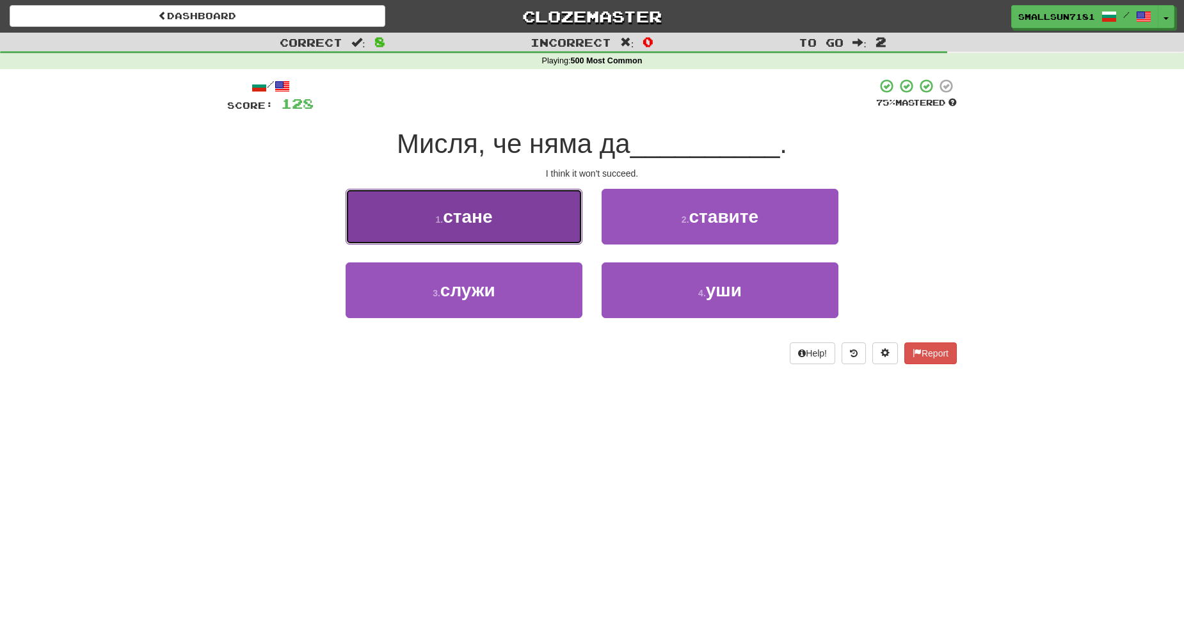
click at [548, 231] on button "1 . стане" at bounding box center [464, 217] width 237 height 56
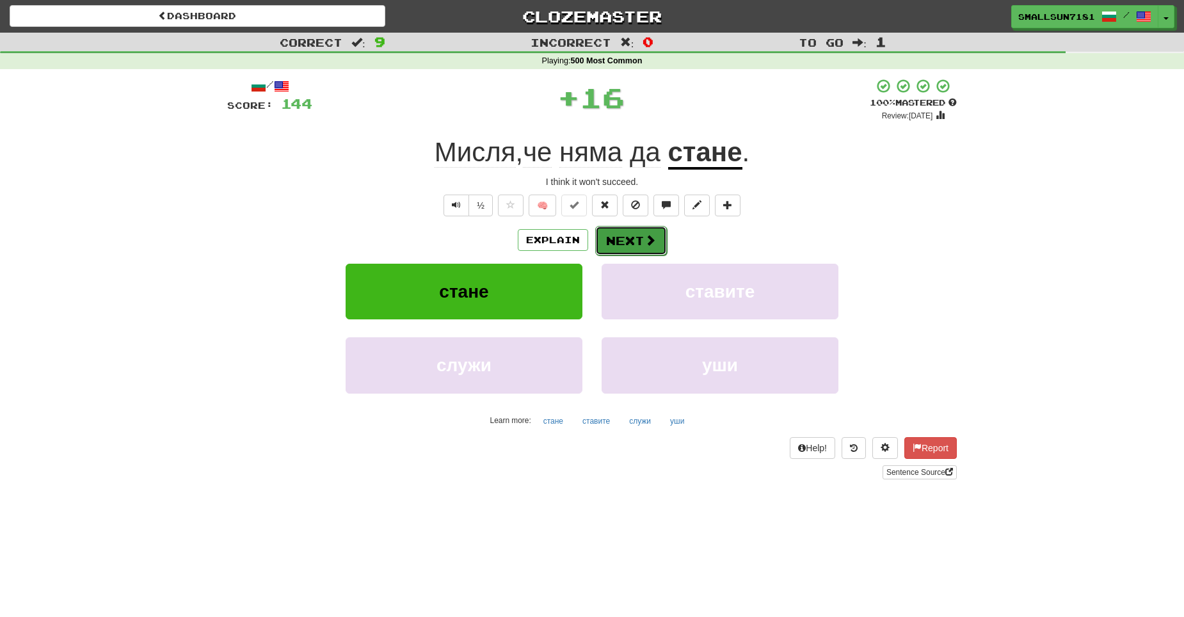
click at [630, 243] on button "Next" at bounding box center [631, 240] width 72 height 29
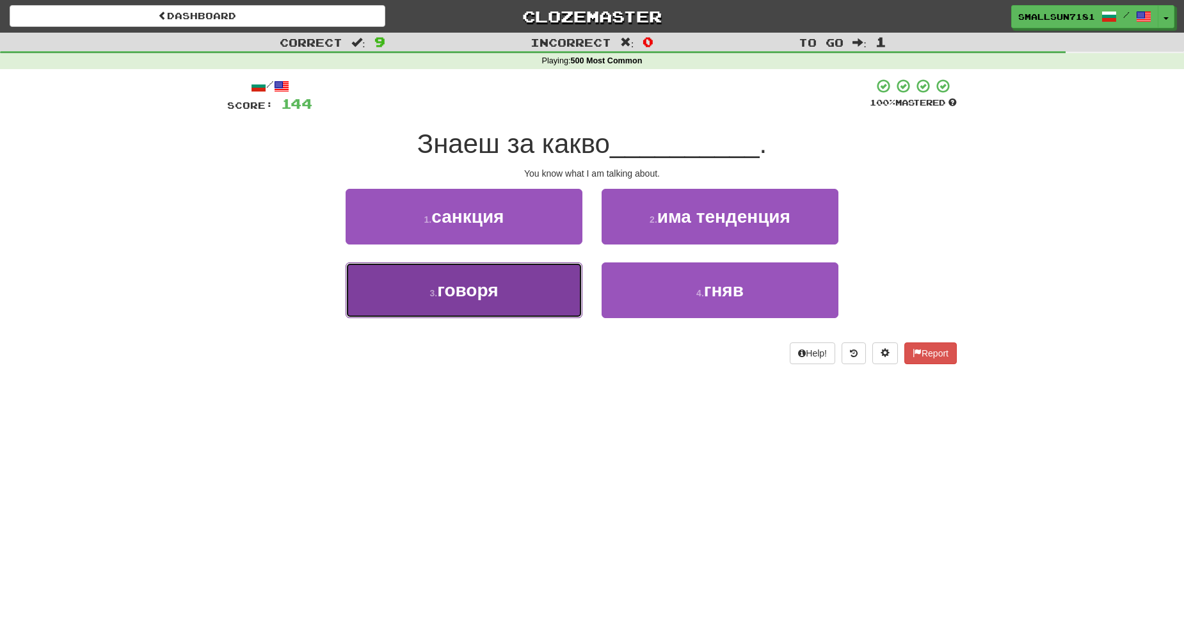
click at [544, 284] on button "3 . говоря" at bounding box center [464, 290] width 237 height 56
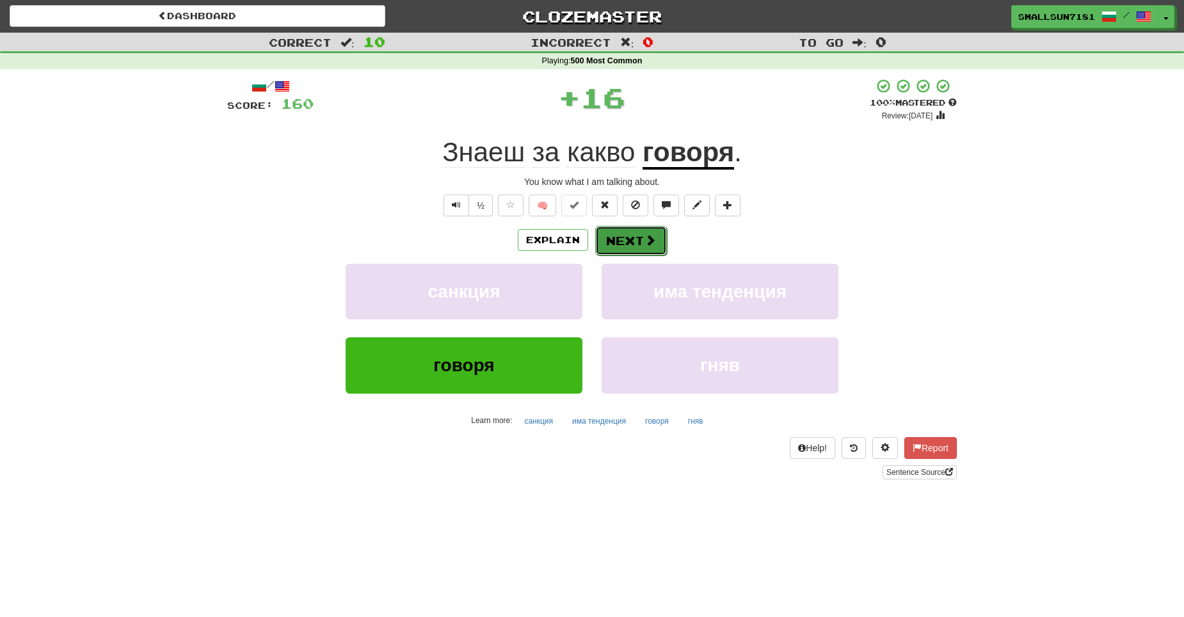
click at [631, 249] on button "Next" at bounding box center [631, 240] width 72 height 29
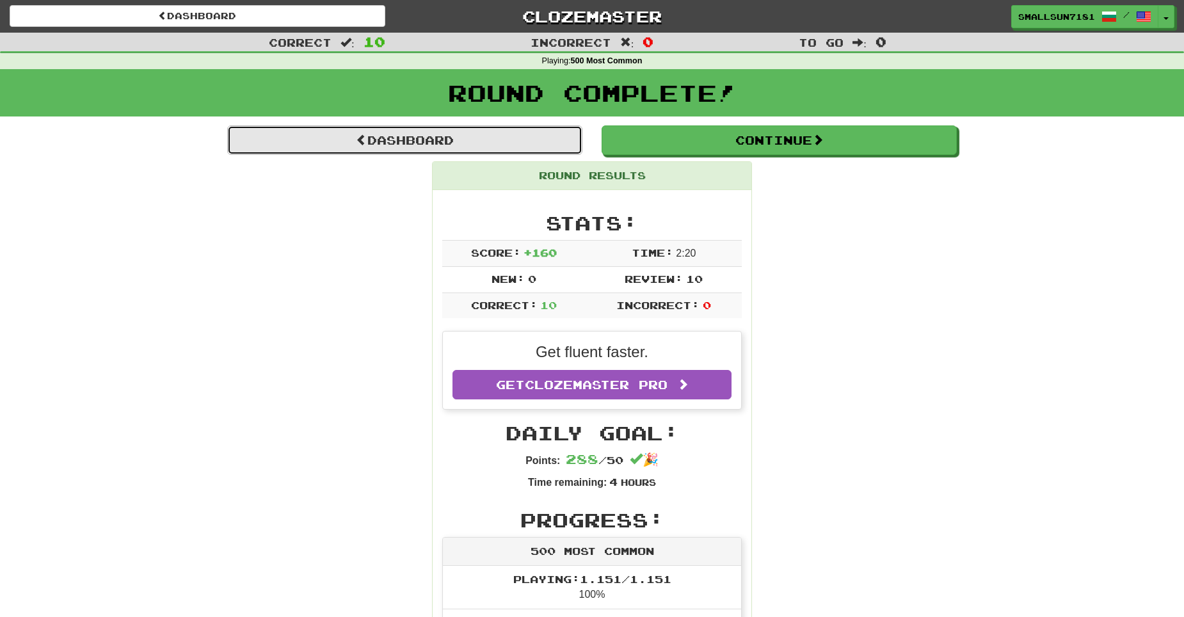
click at [496, 136] on link "Dashboard" at bounding box center [404, 139] width 355 height 29
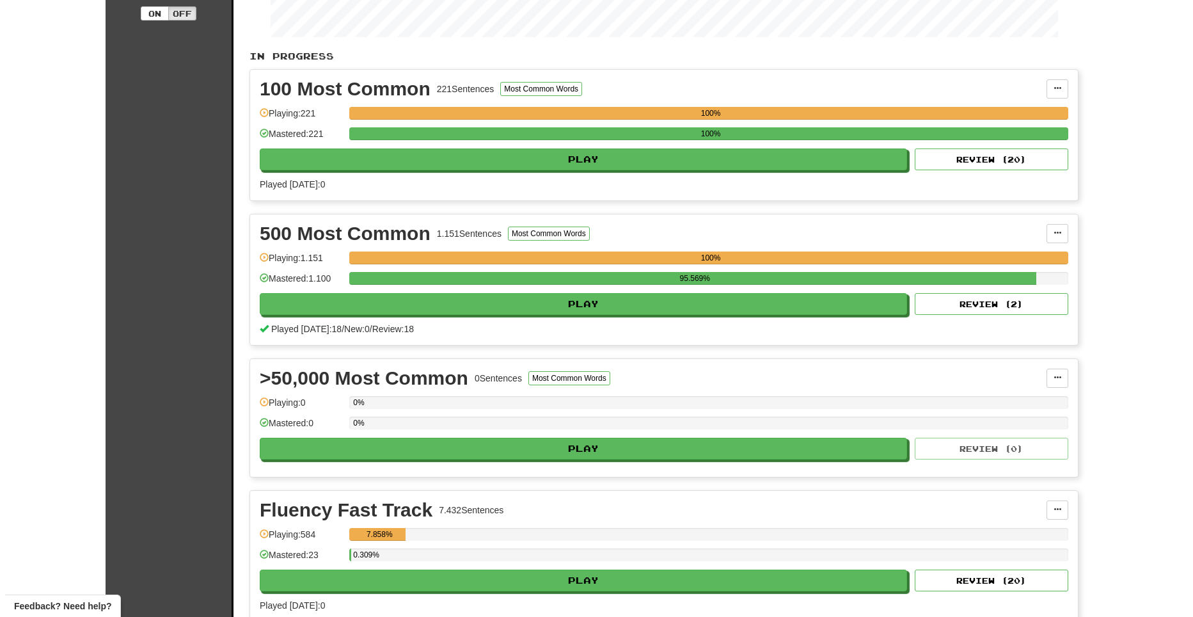
scroll to position [320, 0]
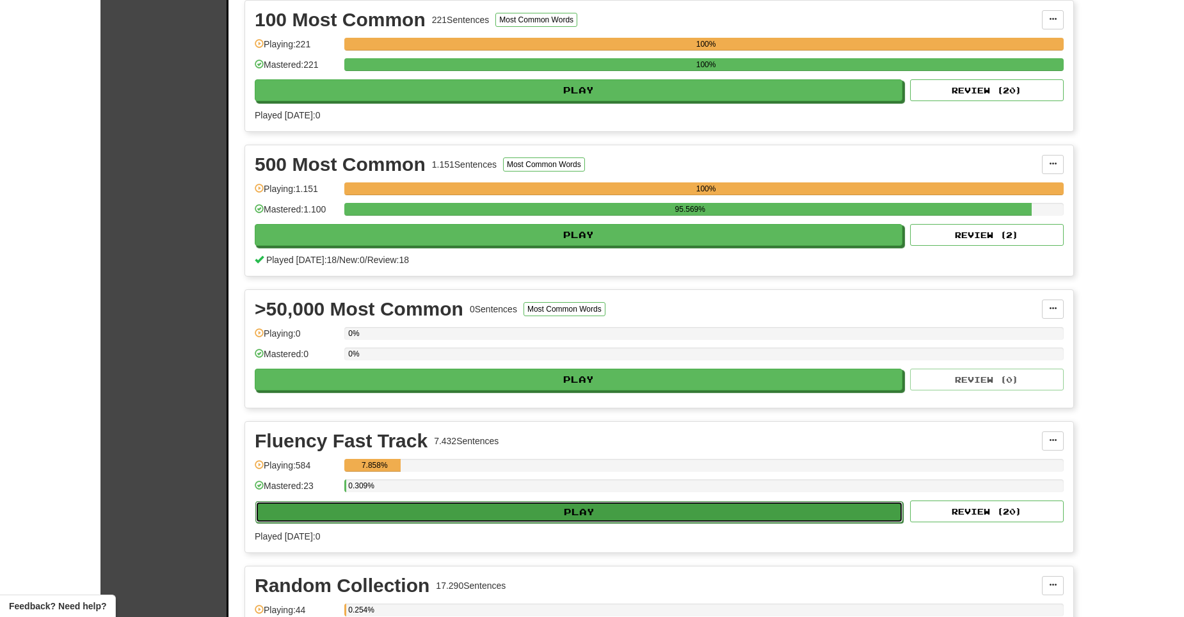
click at [613, 504] on button "Play" at bounding box center [579, 512] width 648 height 22
select select "**"
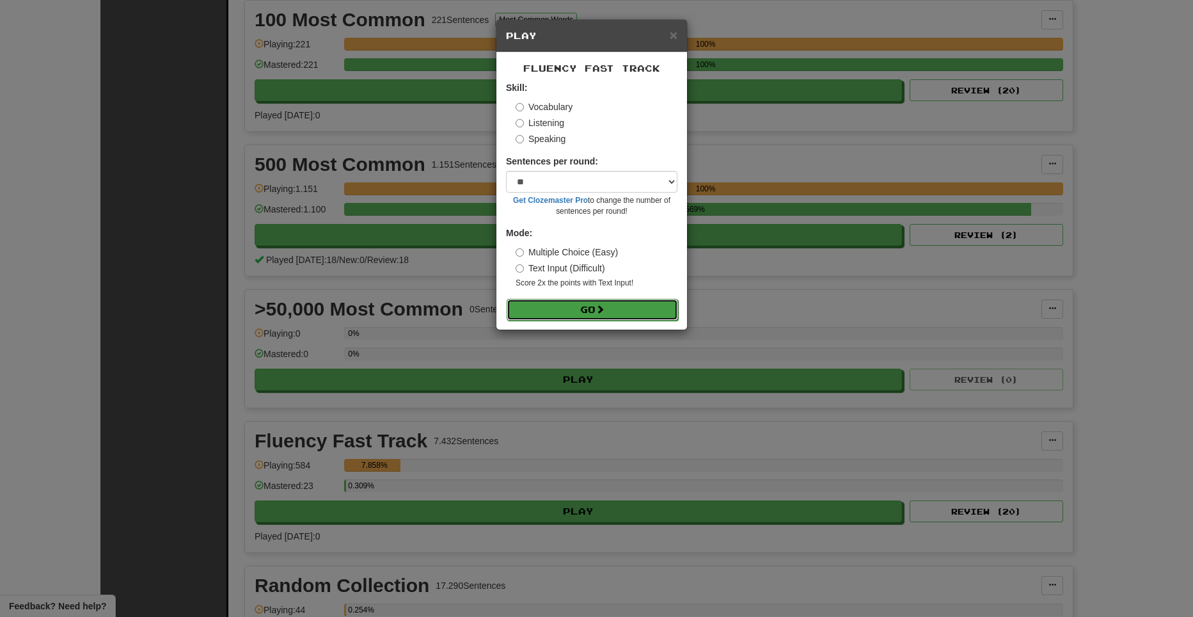
click at [644, 315] on button "Go" at bounding box center [592, 310] width 171 height 22
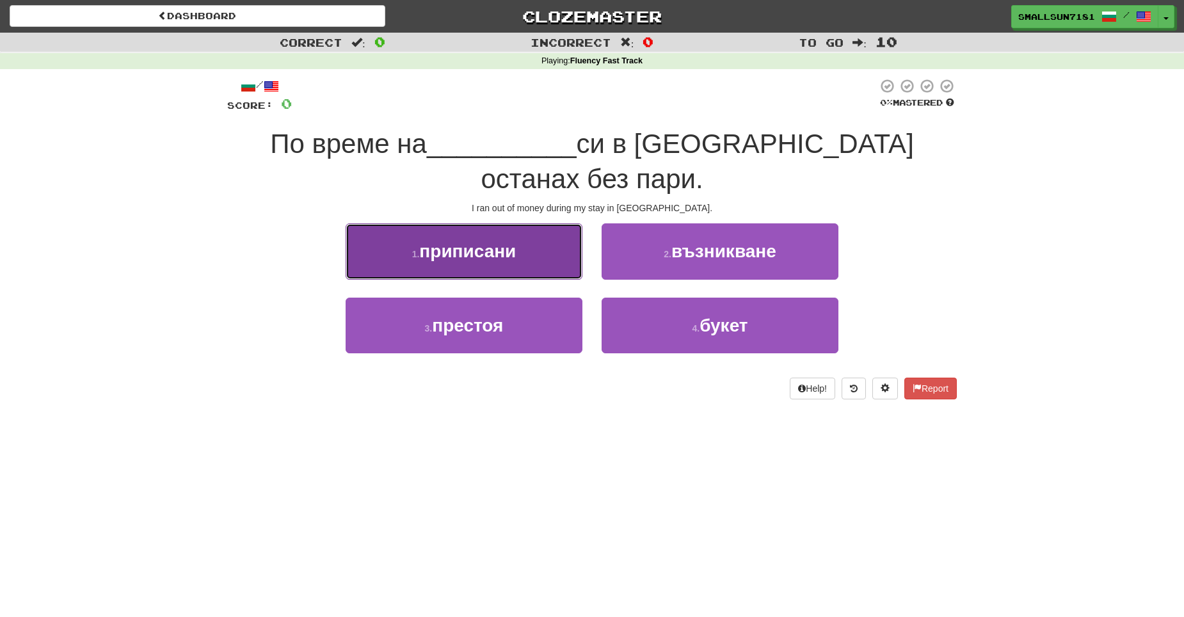
click at [473, 237] on button "1 . приписани" at bounding box center [464, 251] width 237 height 56
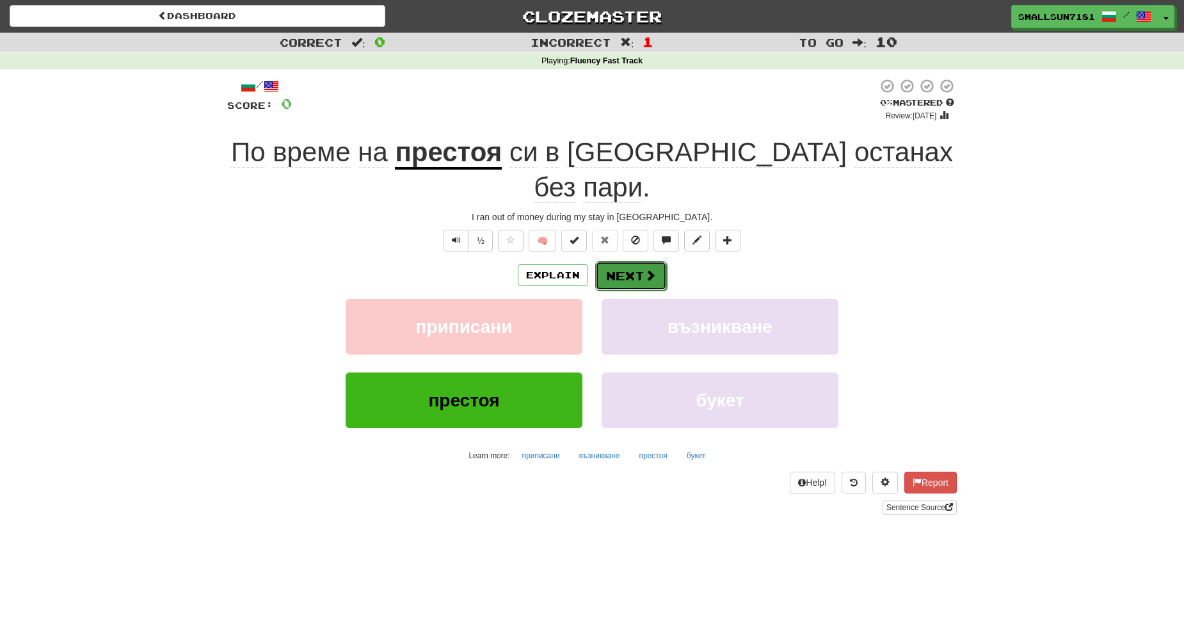
click at [628, 261] on button "Next" at bounding box center [631, 275] width 72 height 29
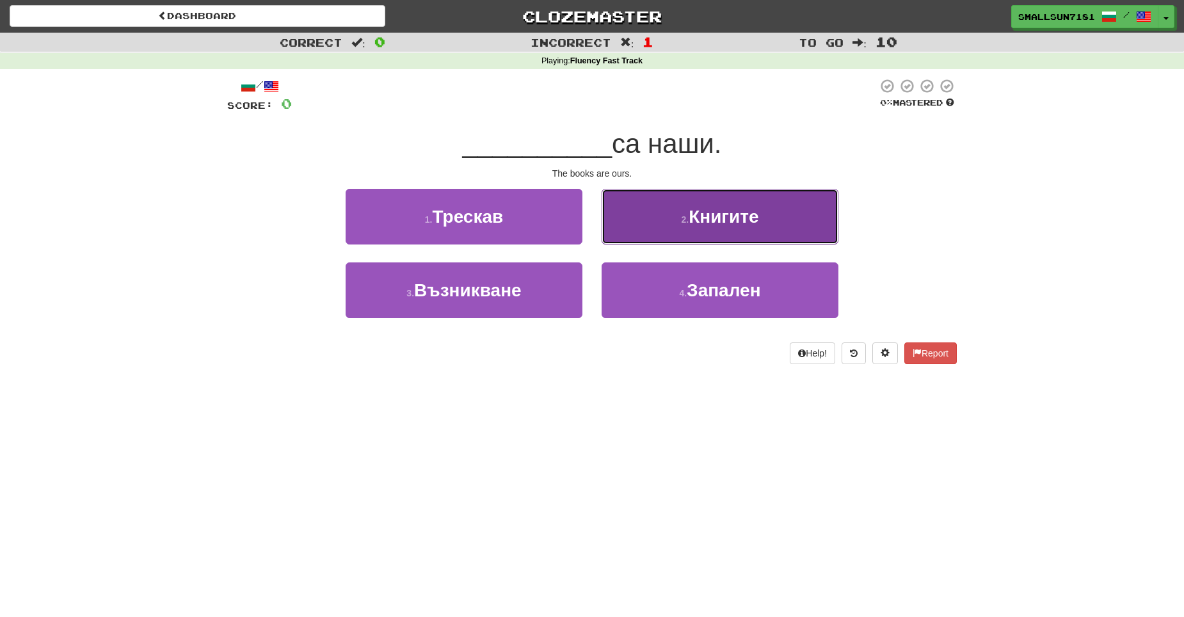
click at [673, 234] on button "2 . Книгите" at bounding box center [719, 217] width 237 height 56
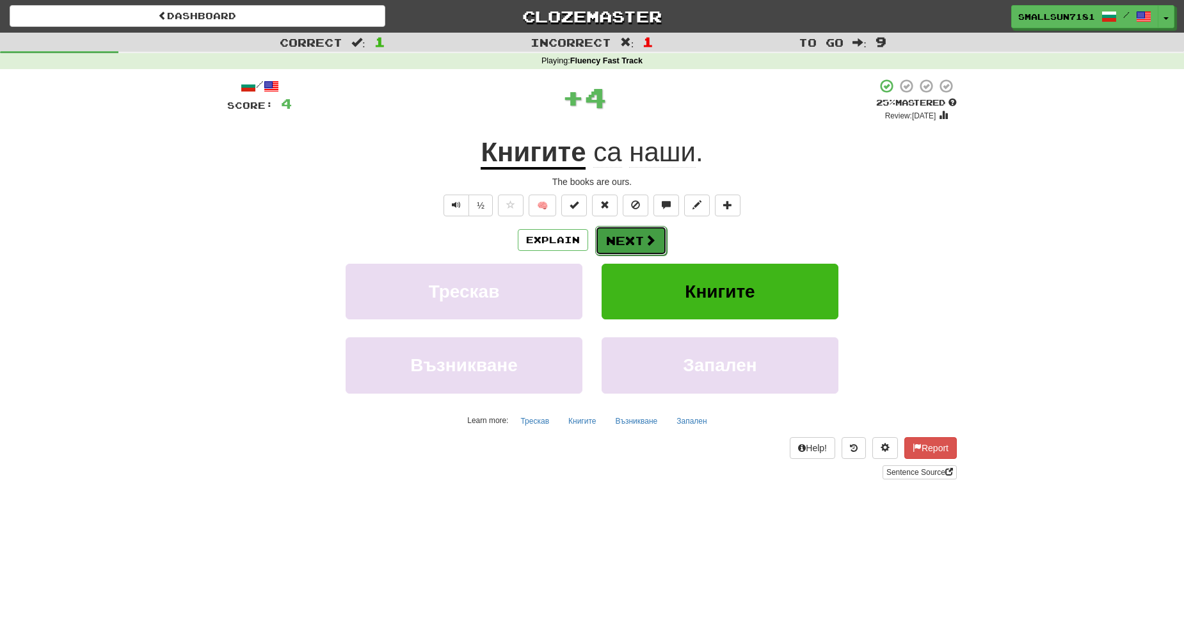
click at [647, 250] on button "Next" at bounding box center [631, 240] width 72 height 29
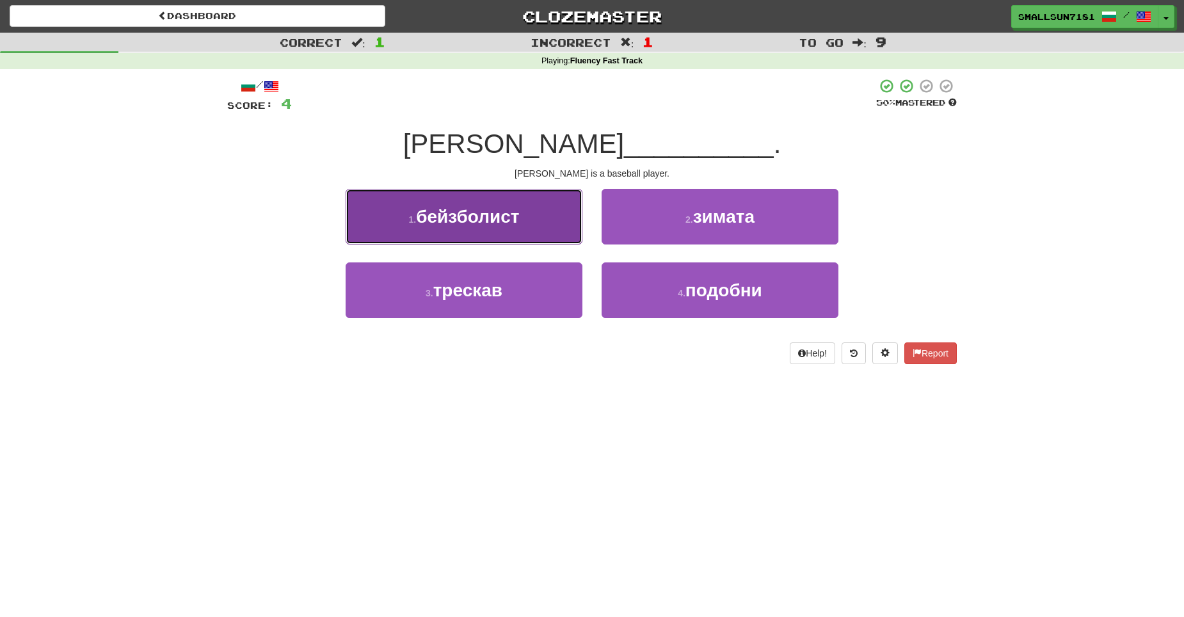
click at [523, 220] on button "1 . бейзболист" at bounding box center [464, 217] width 237 height 56
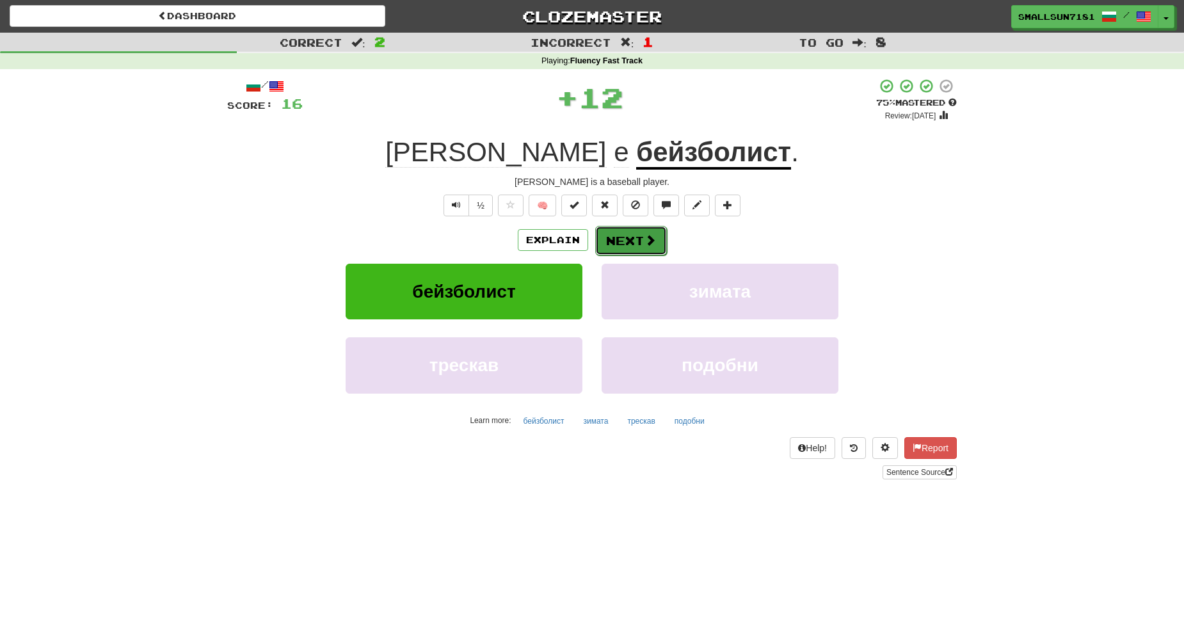
click at [621, 228] on button "Next" at bounding box center [631, 240] width 72 height 29
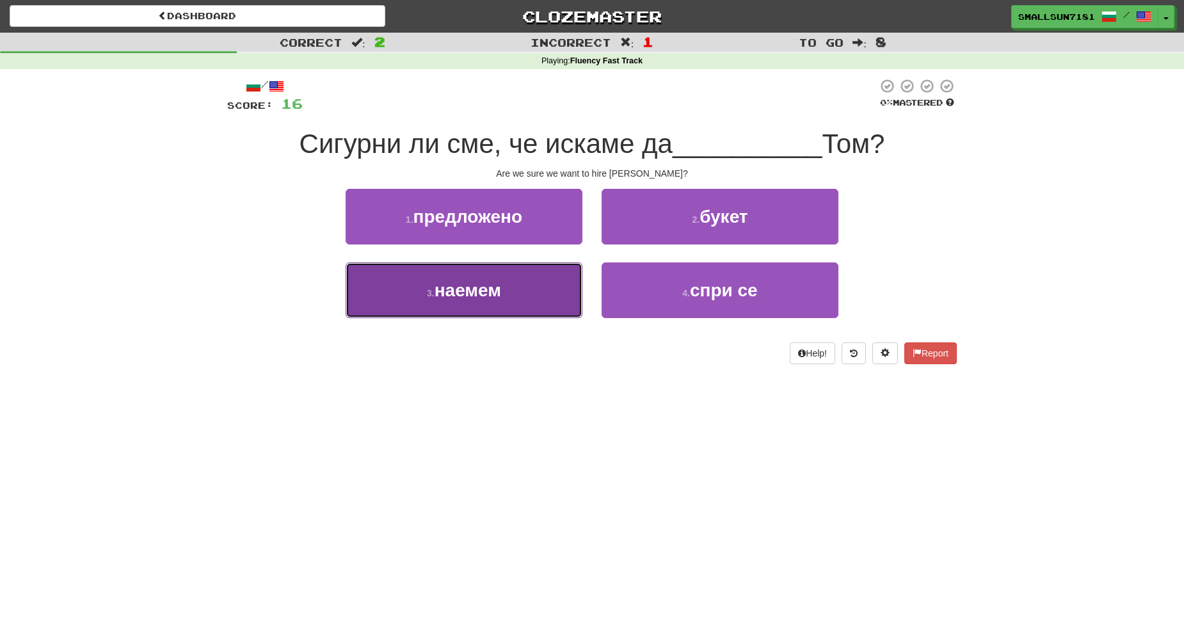
click at [525, 301] on button "3 . наемем" at bounding box center [464, 290] width 237 height 56
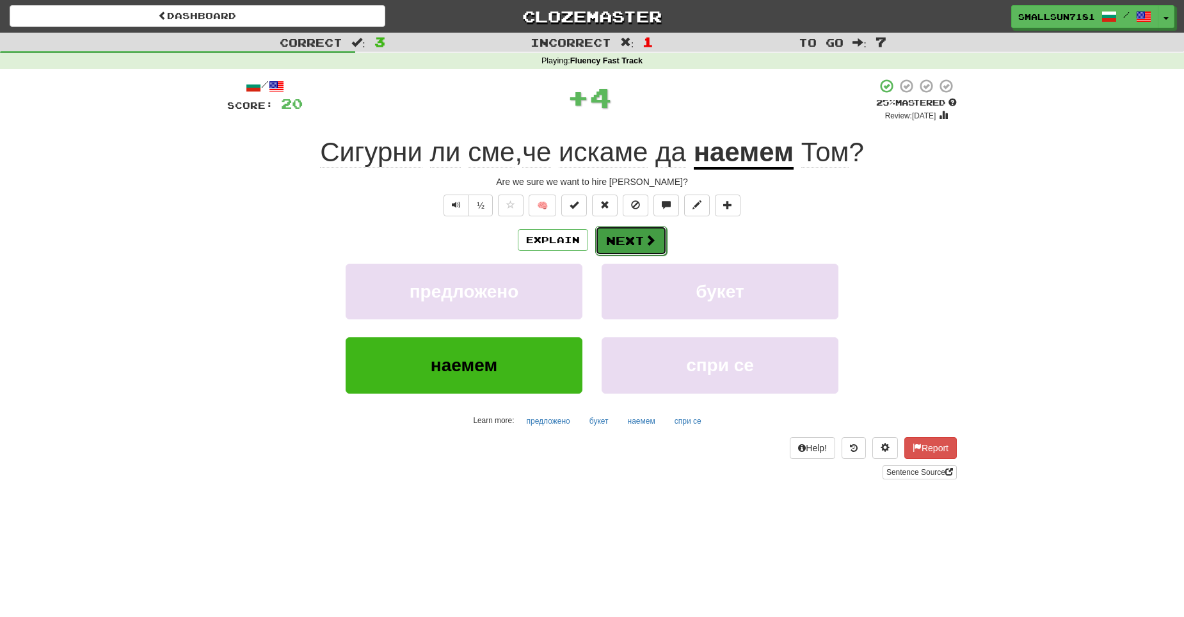
click at [622, 241] on button "Next" at bounding box center [631, 240] width 72 height 29
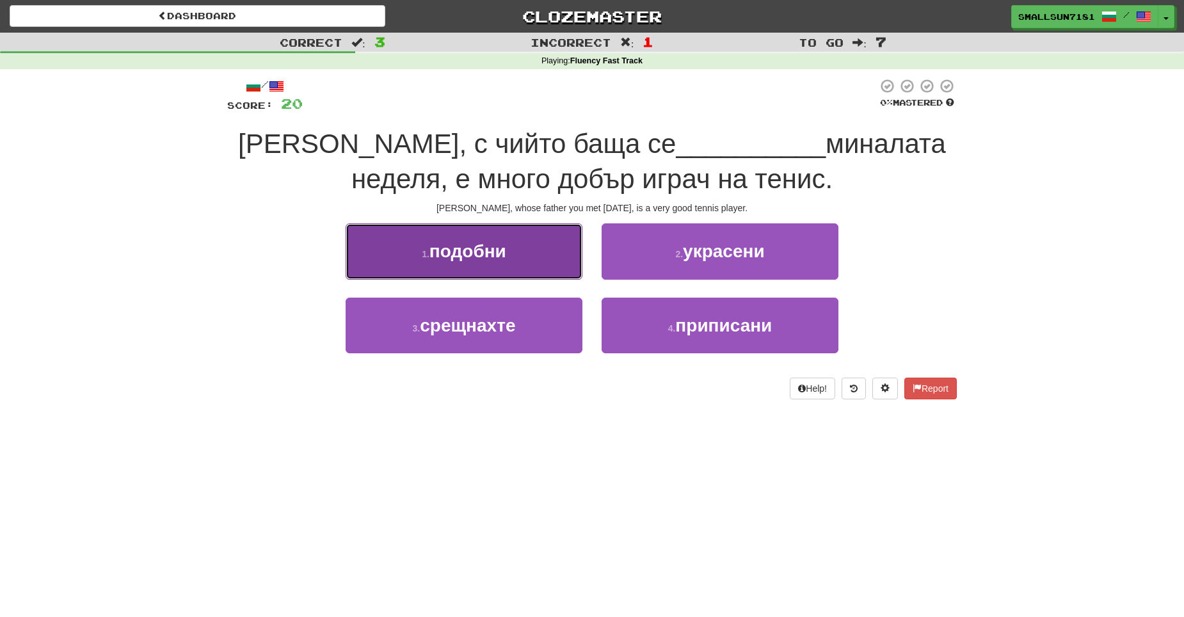
click at [540, 279] on button "1 . подобни" at bounding box center [464, 251] width 237 height 56
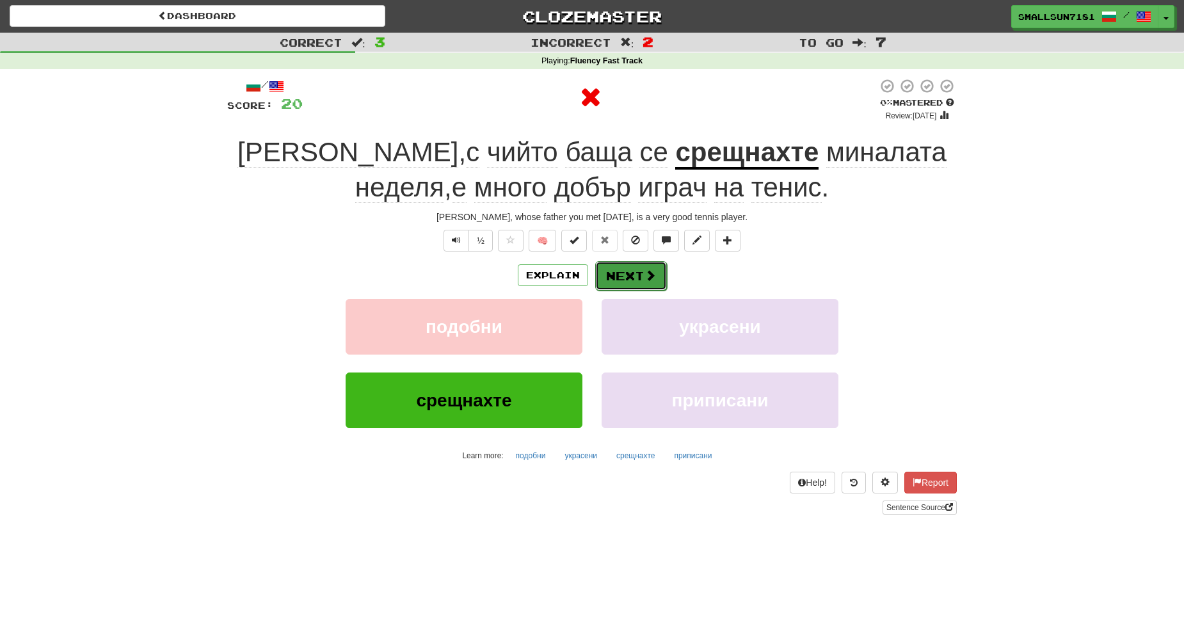
click at [614, 280] on button "Next" at bounding box center [631, 275] width 72 height 29
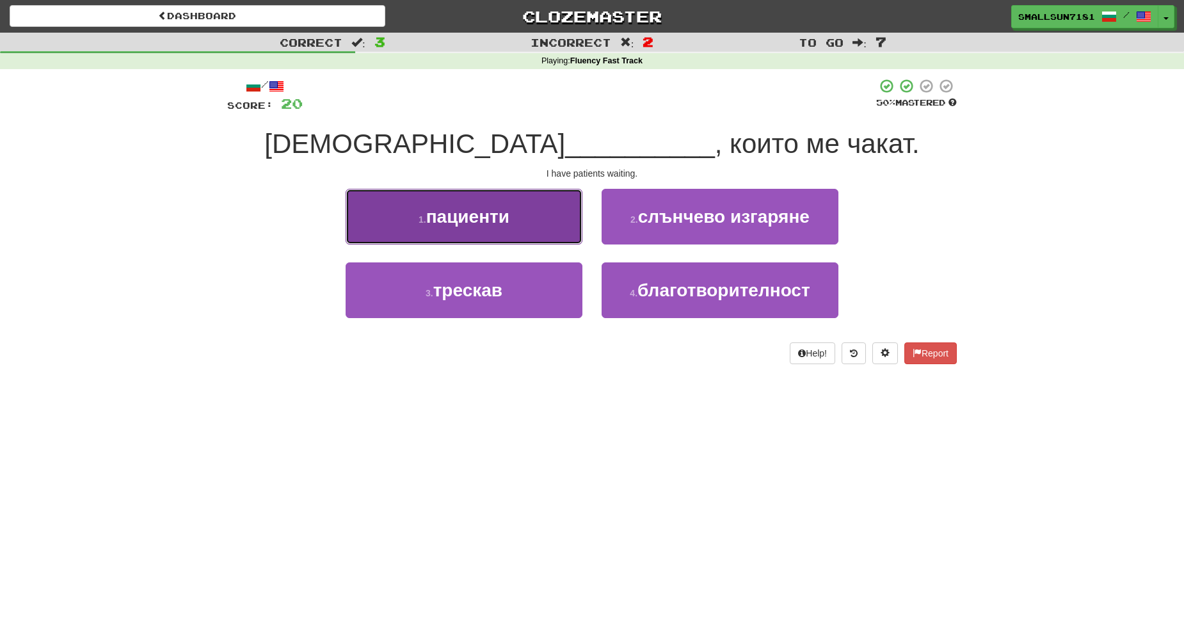
click at [538, 203] on button "1 . пациенти" at bounding box center [464, 217] width 237 height 56
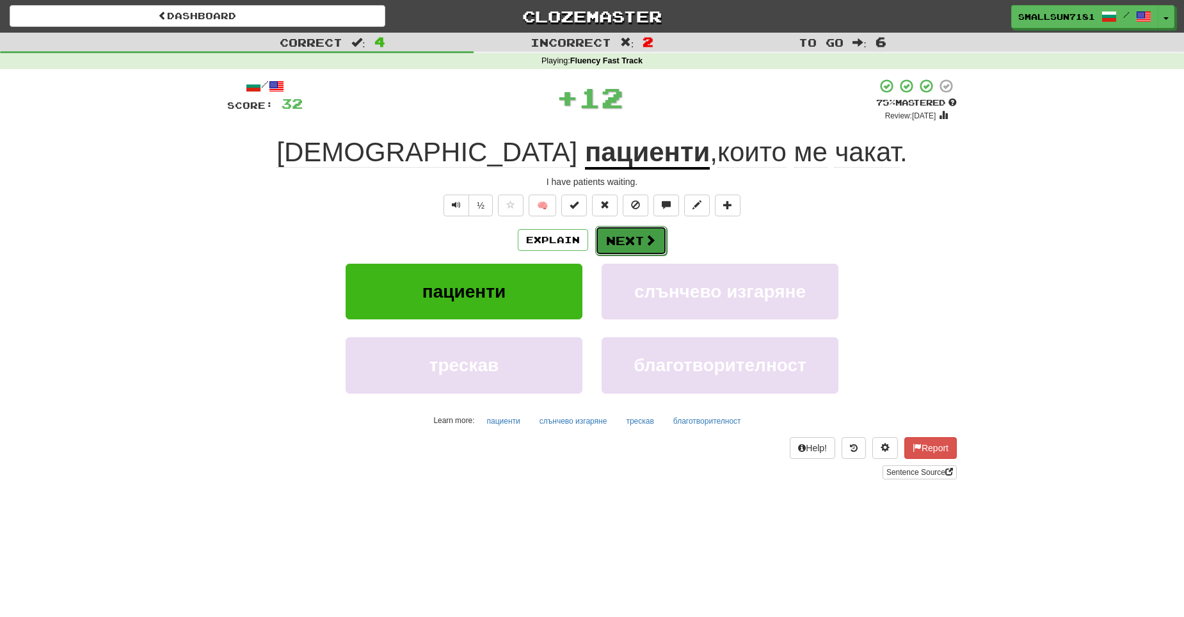
click at [609, 240] on button "Next" at bounding box center [631, 240] width 72 height 29
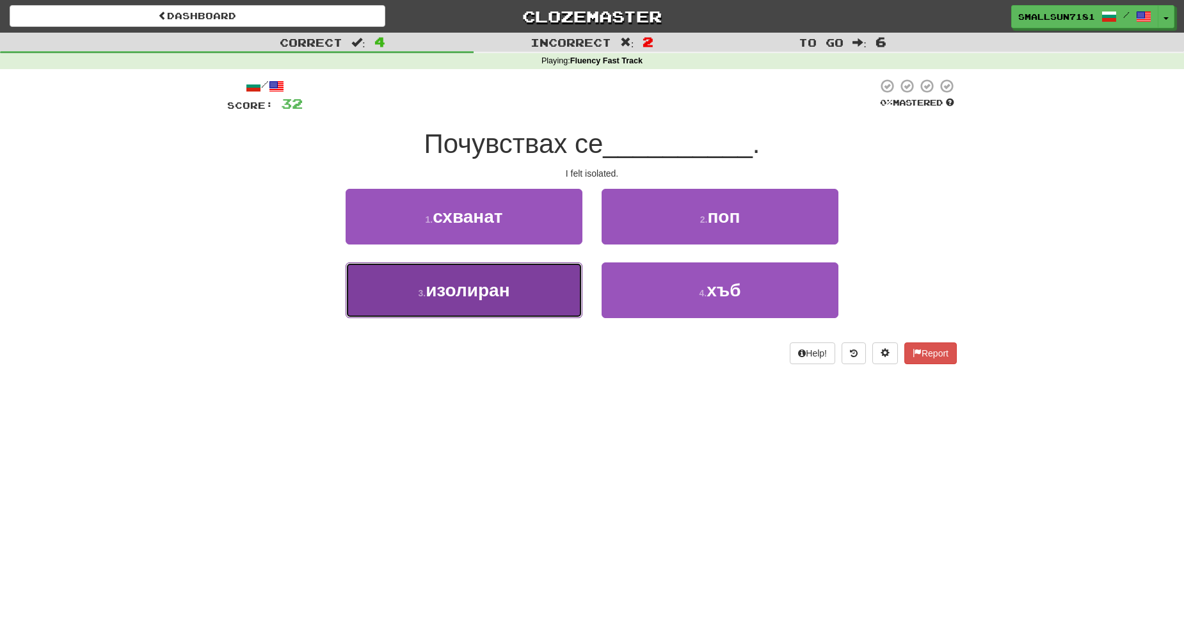
click at [552, 276] on button "3 . изолиран" at bounding box center [464, 290] width 237 height 56
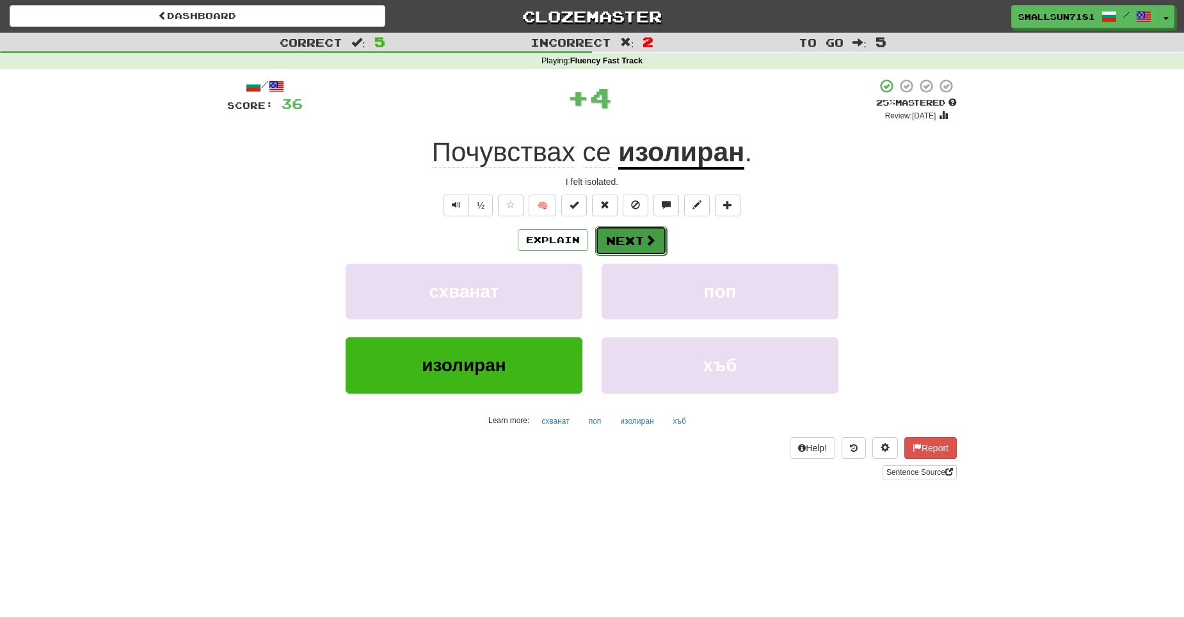
click at [614, 245] on button "Next" at bounding box center [631, 240] width 72 height 29
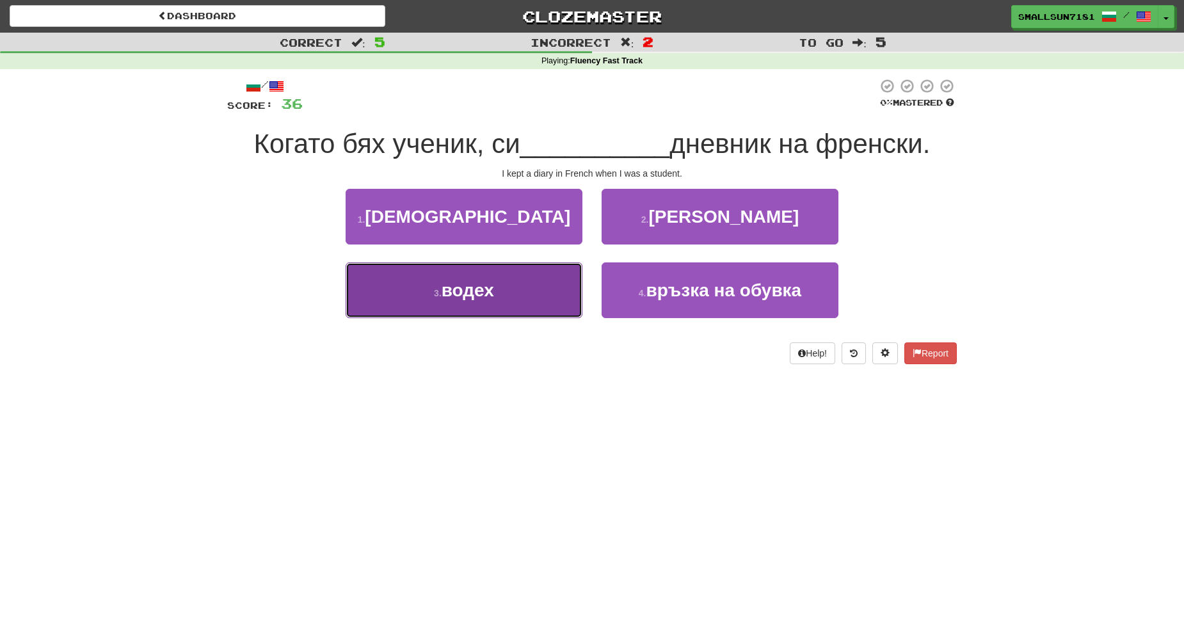
click at [529, 296] on button "3 . водех" at bounding box center [464, 290] width 237 height 56
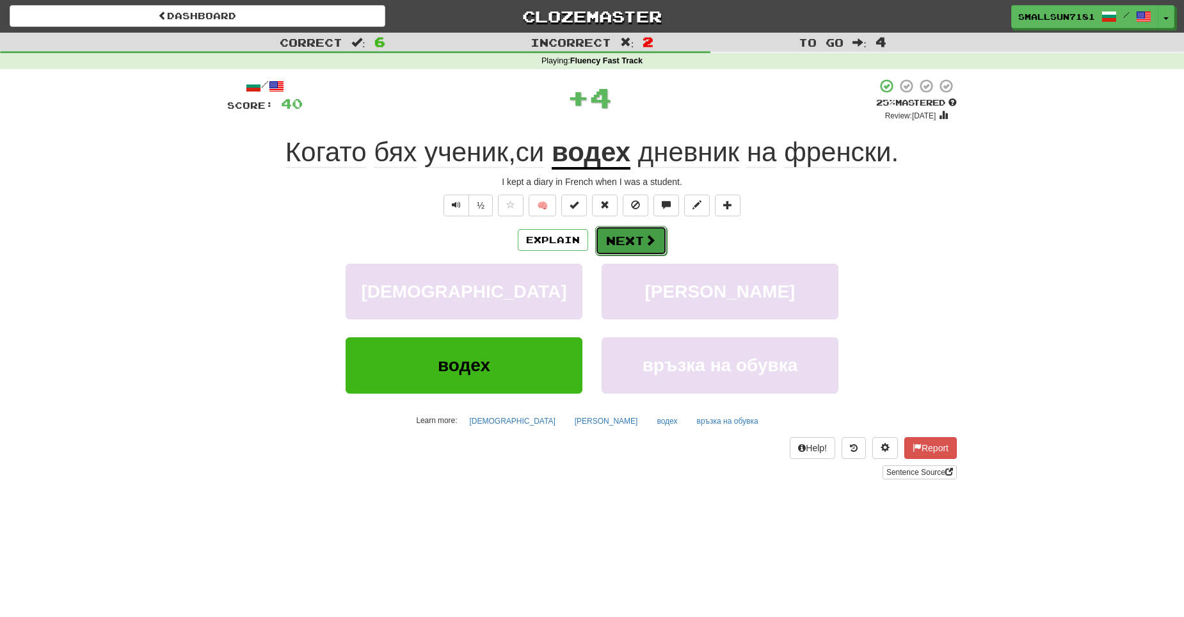
click at [616, 246] on button "Next" at bounding box center [631, 240] width 72 height 29
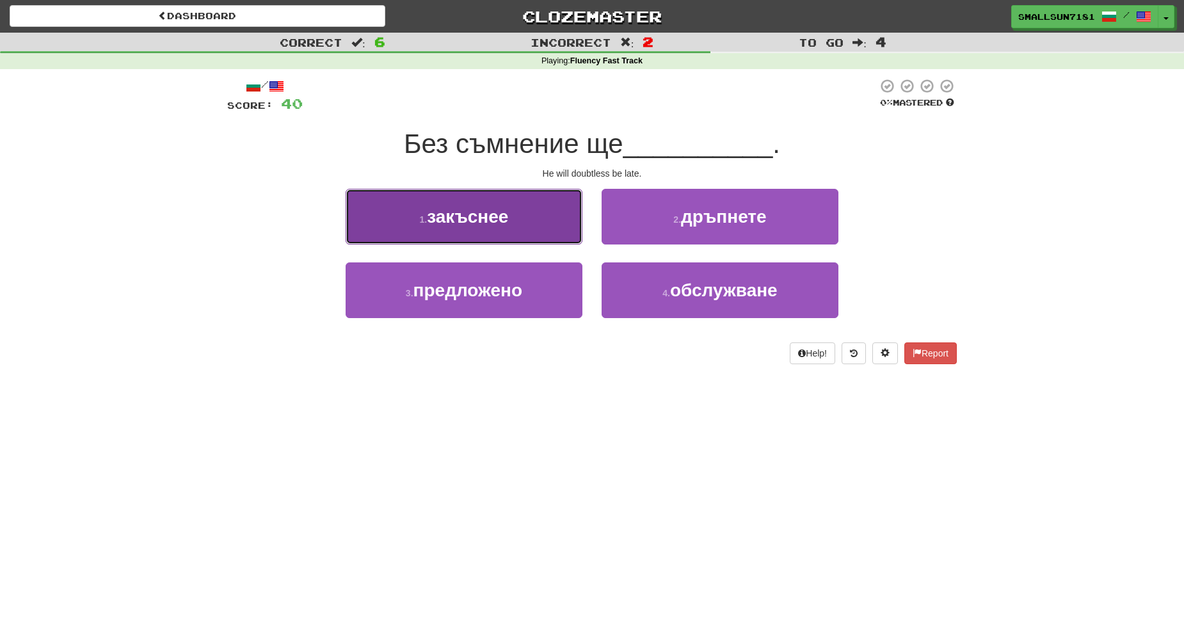
click at [516, 232] on button "1 . закъснее" at bounding box center [464, 217] width 237 height 56
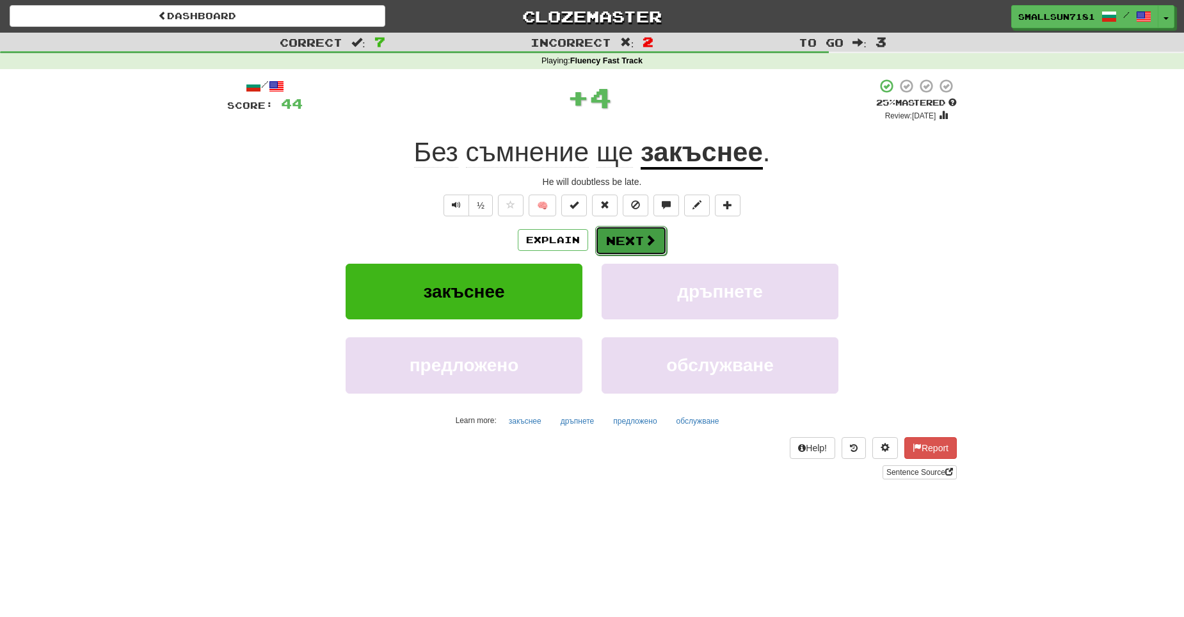
click at [606, 239] on button "Next" at bounding box center [631, 240] width 72 height 29
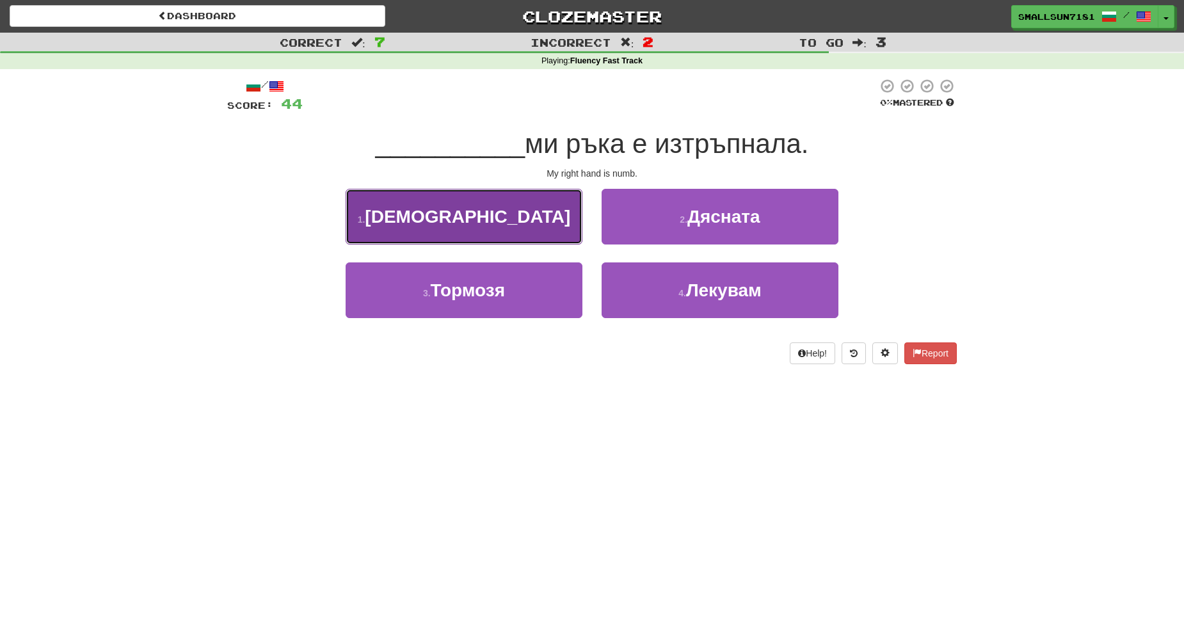
click at [539, 212] on button "1 . Исус" at bounding box center [464, 217] width 237 height 56
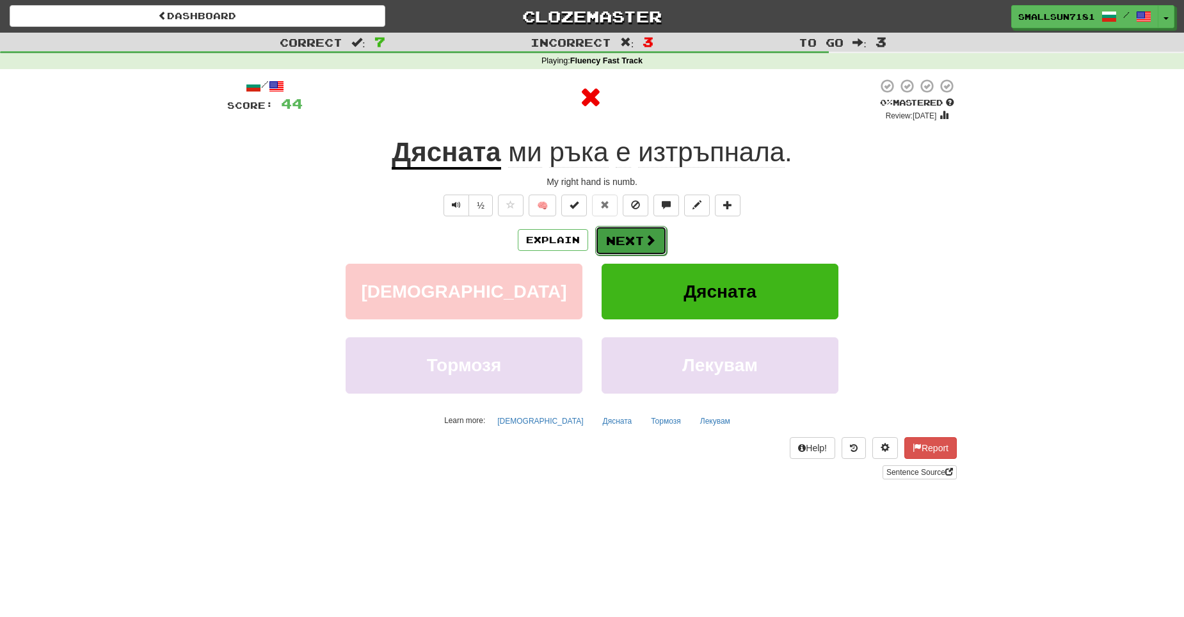
click at [617, 243] on button "Next" at bounding box center [631, 240] width 72 height 29
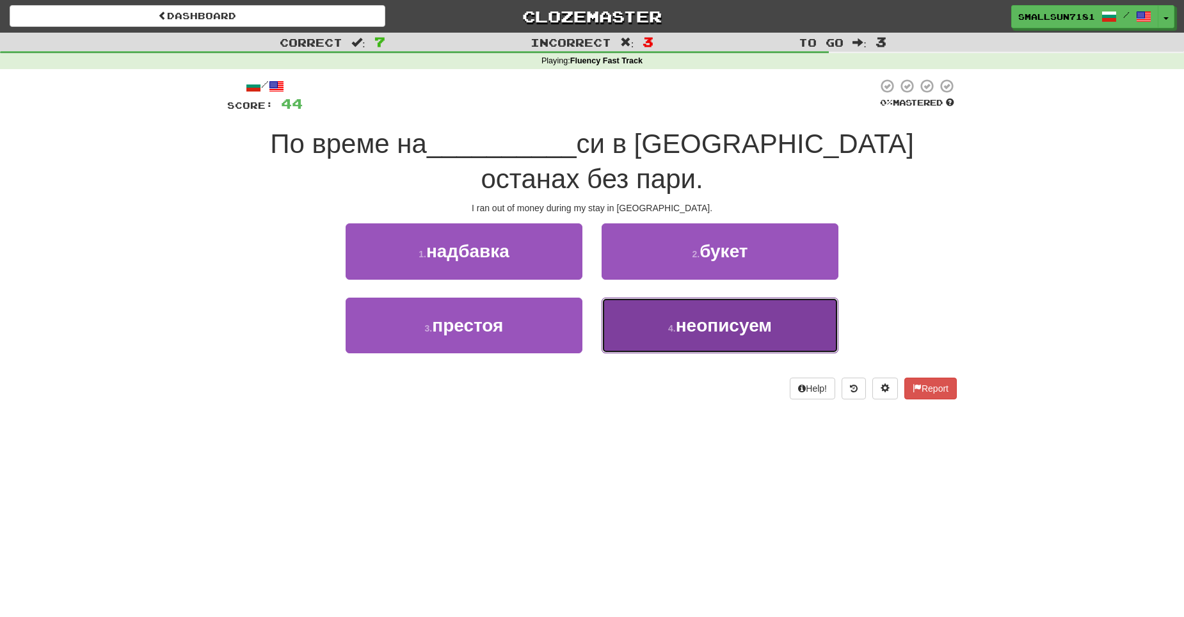
click at [733, 315] on span "неописуем" at bounding box center [724, 325] width 96 height 20
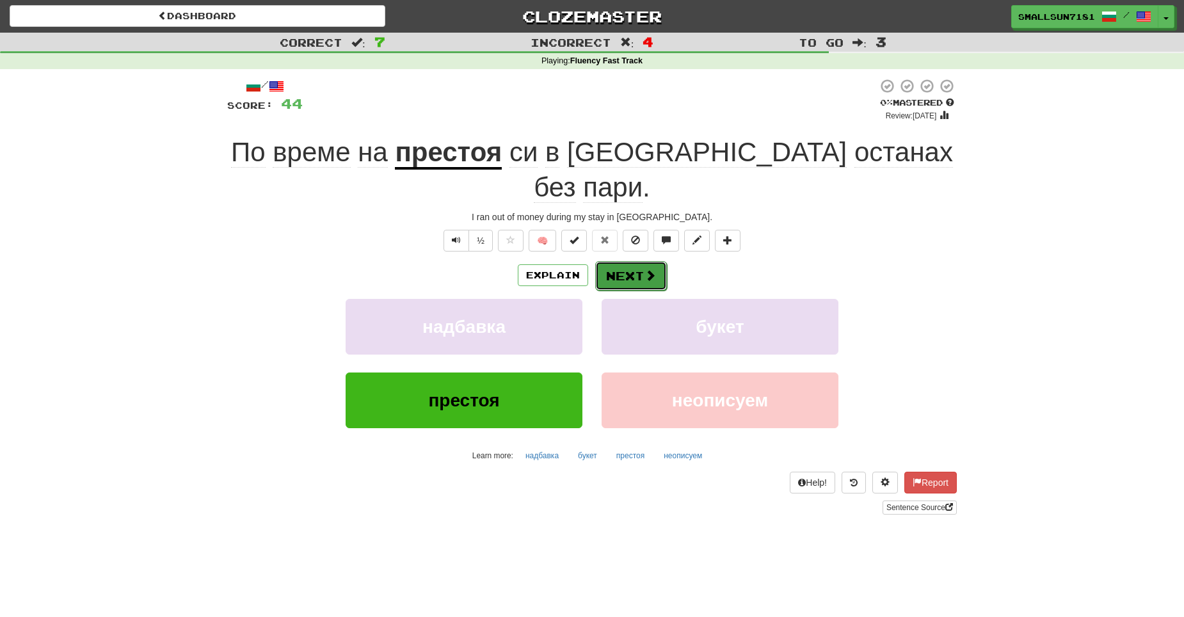
click at [635, 261] on button "Next" at bounding box center [631, 275] width 72 height 29
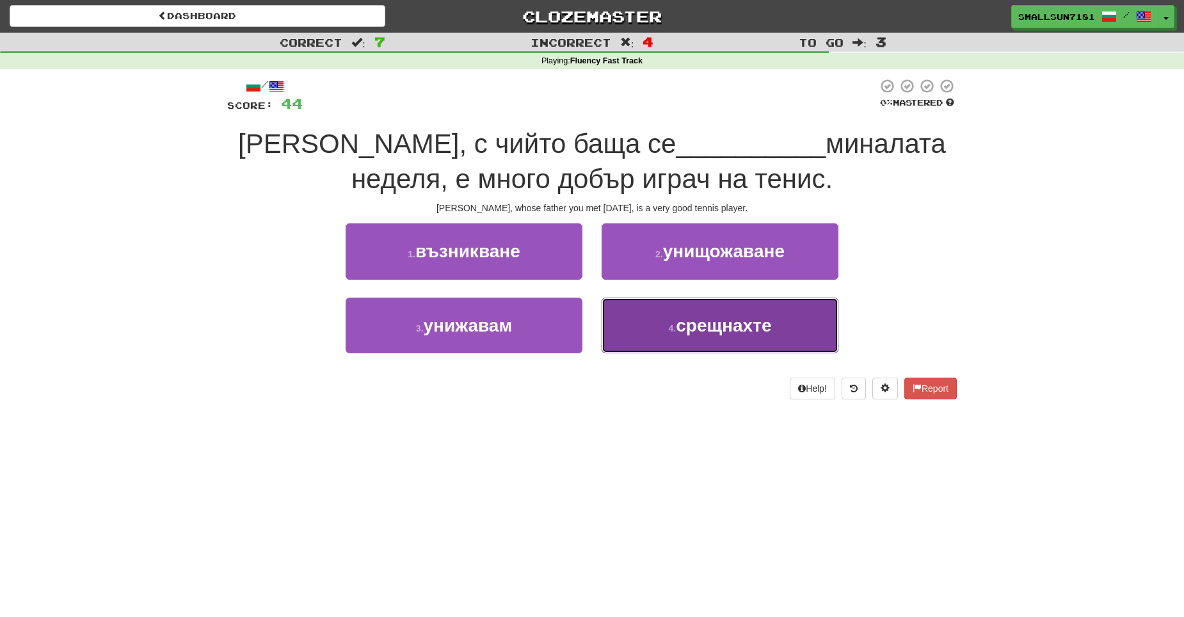
click at [710, 338] on button "4 . срещнахте" at bounding box center [719, 326] width 237 height 56
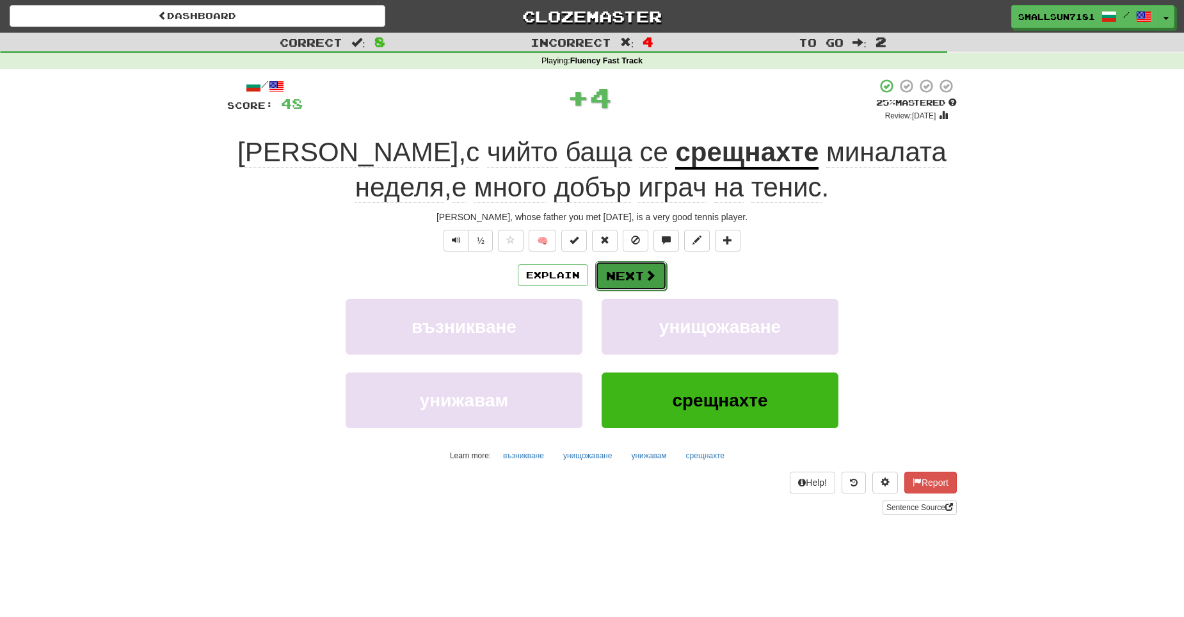
click at [656, 278] on button "Next" at bounding box center [631, 275] width 72 height 29
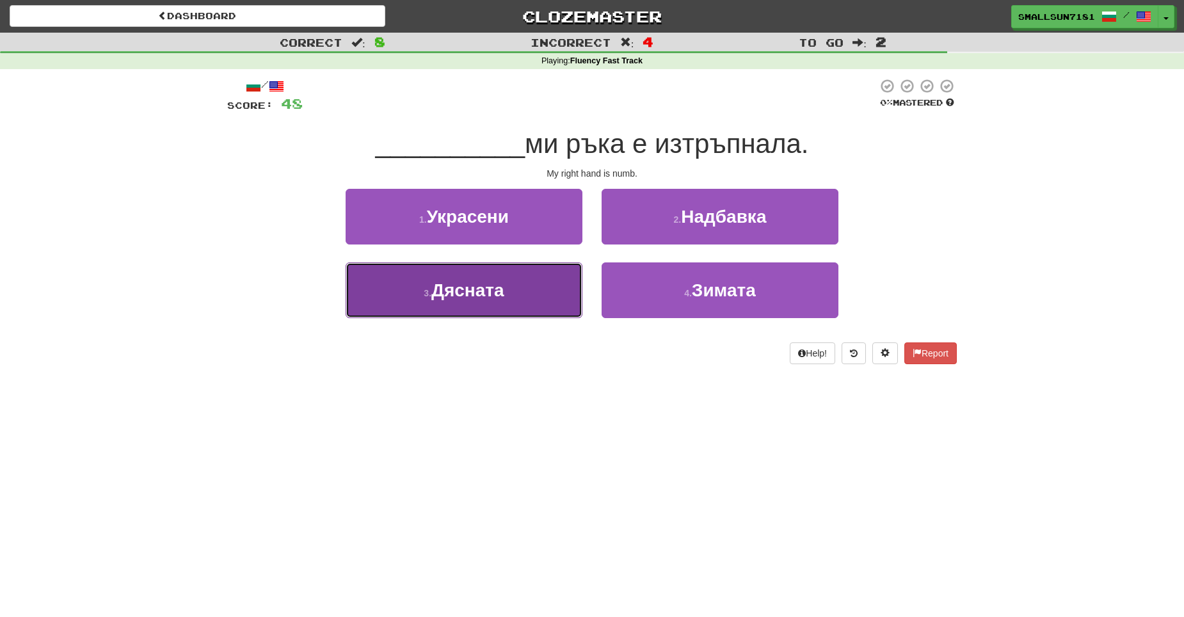
click at [543, 269] on button "3 . Дясната" at bounding box center [464, 290] width 237 height 56
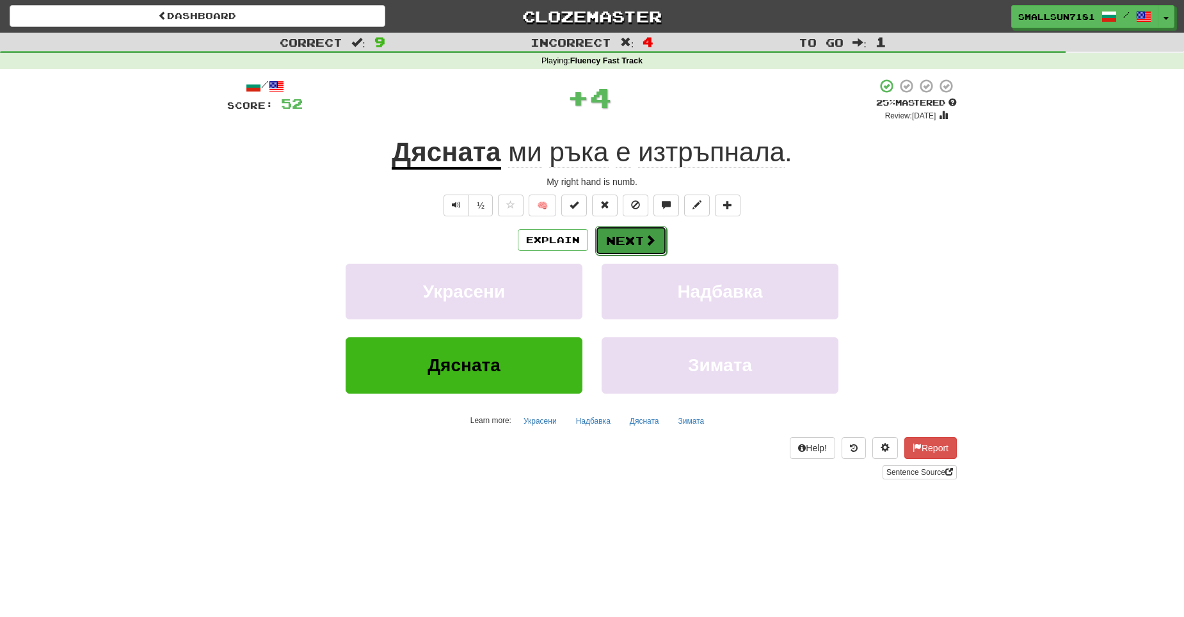
click at [621, 239] on button "Next" at bounding box center [631, 240] width 72 height 29
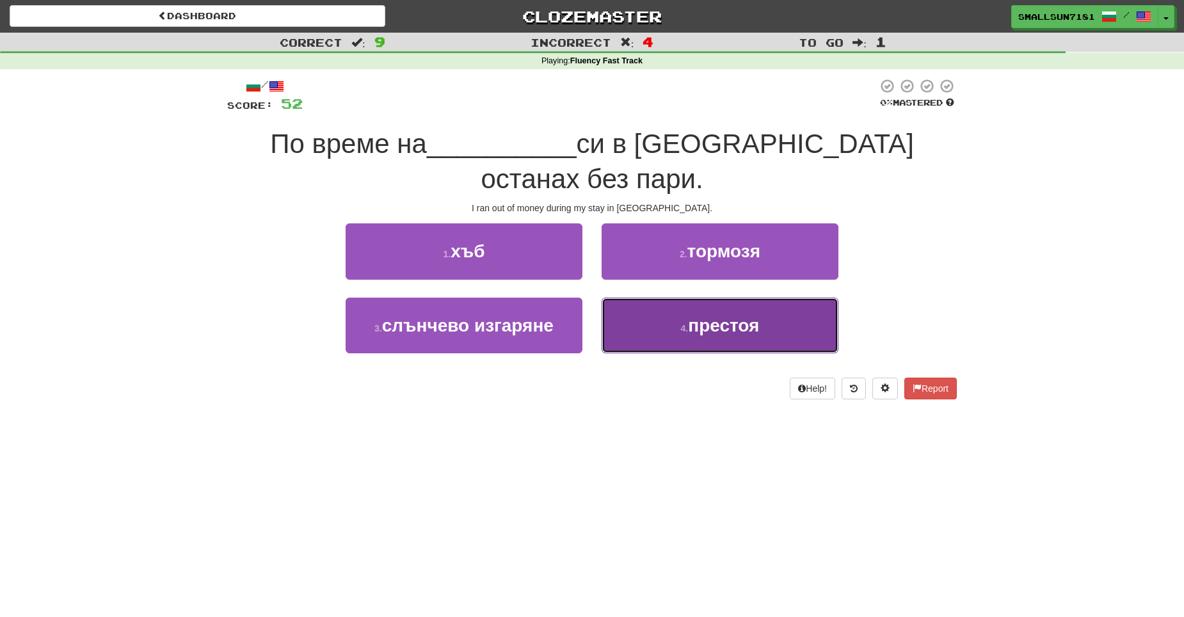
click at [633, 298] on button "4 . престоя" at bounding box center [719, 326] width 237 height 56
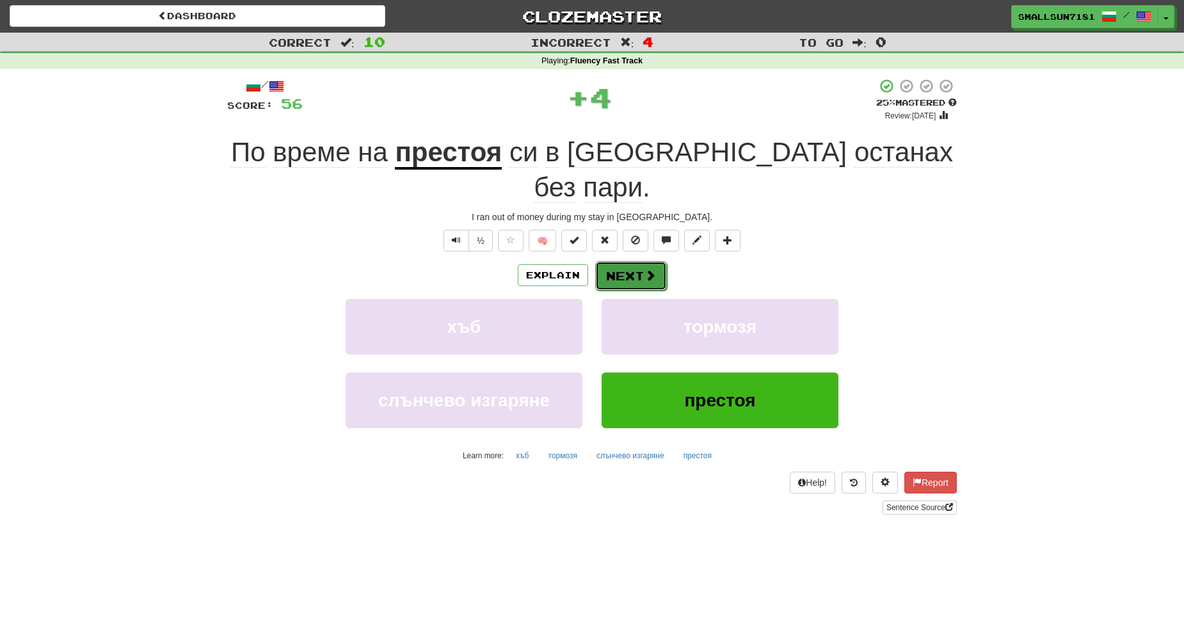
click at [642, 261] on button "Next" at bounding box center [631, 275] width 72 height 29
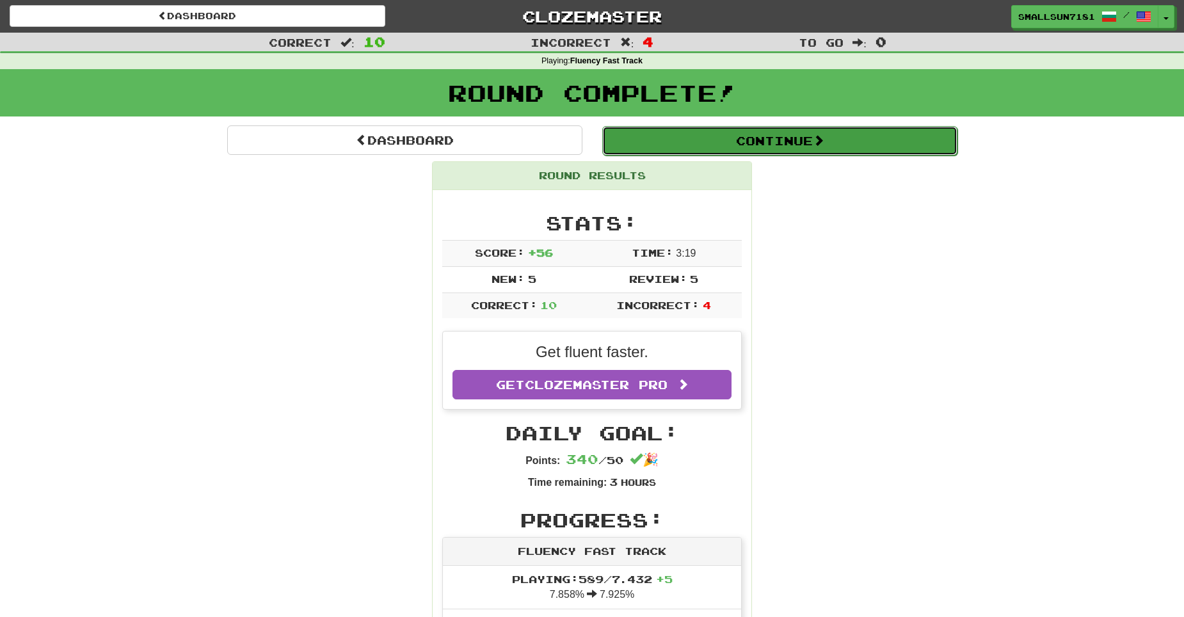
click at [779, 147] on button "Continue" at bounding box center [779, 140] width 355 height 29
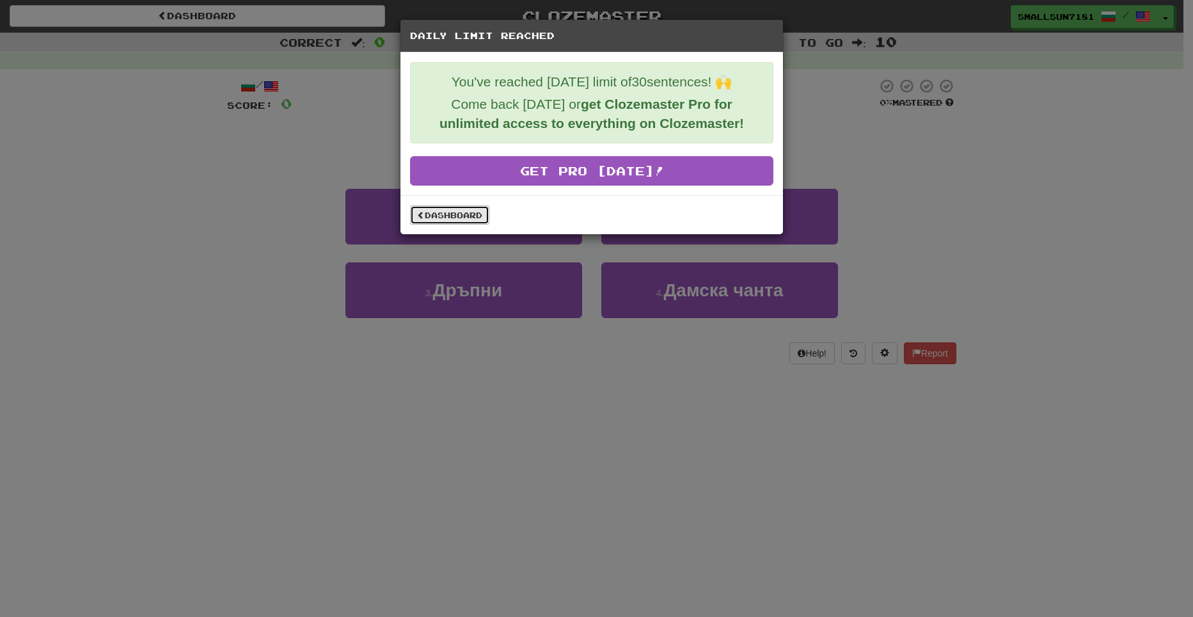
click at [440, 220] on link "Dashboard" at bounding box center [449, 214] width 79 height 19
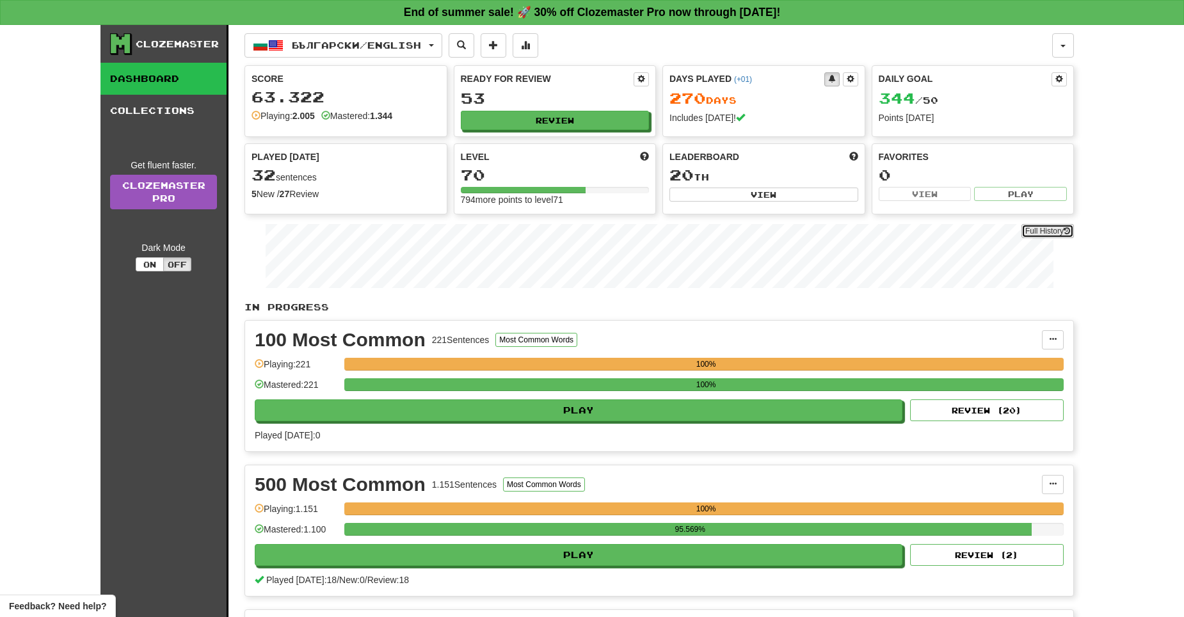
click at [1046, 227] on button "Full History" at bounding box center [1047, 231] width 52 height 14
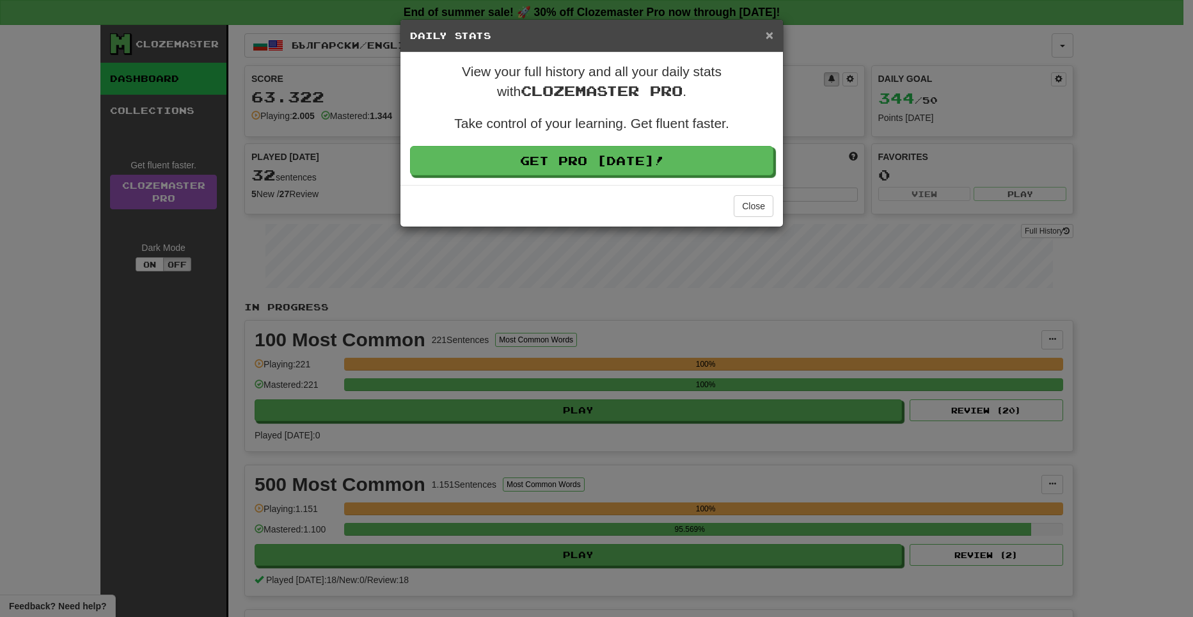
click at [768, 33] on span "×" at bounding box center [770, 35] width 8 height 15
